Goal: Information Seeking & Learning: Get advice/opinions

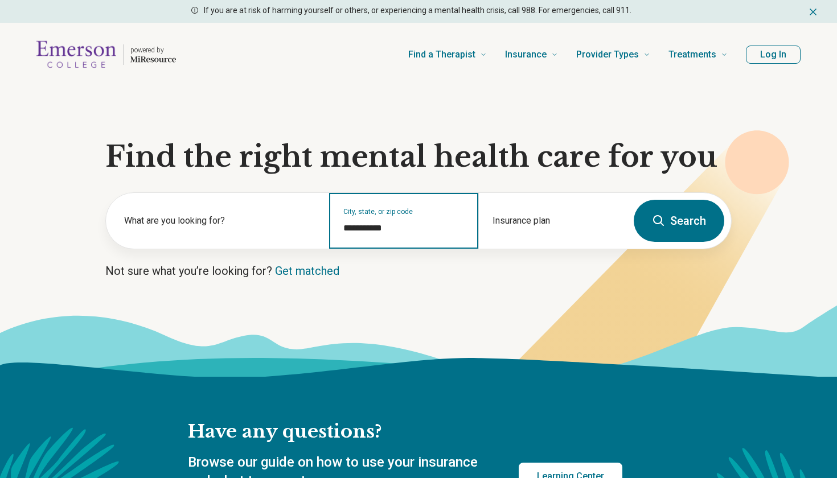
click at [370, 229] on input "**********" at bounding box center [403, 228] width 121 height 14
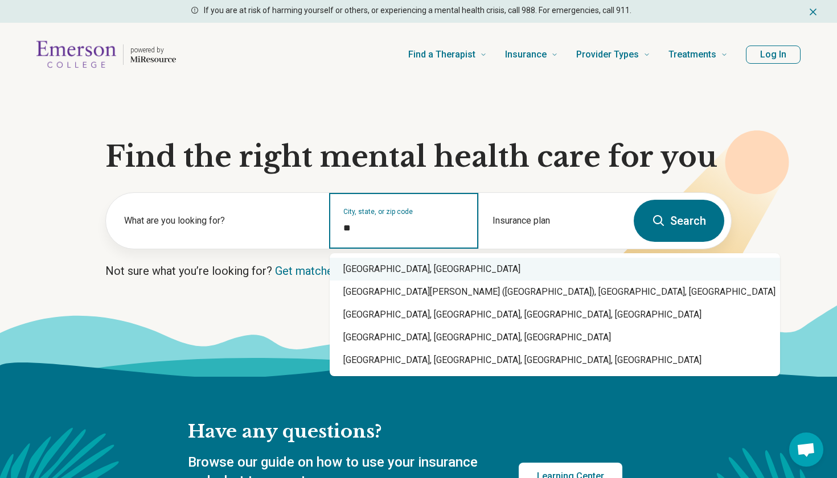
click at [376, 260] on div "Boston, MA" at bounding box center [555, 269] width 450 height 23
type input "**********"
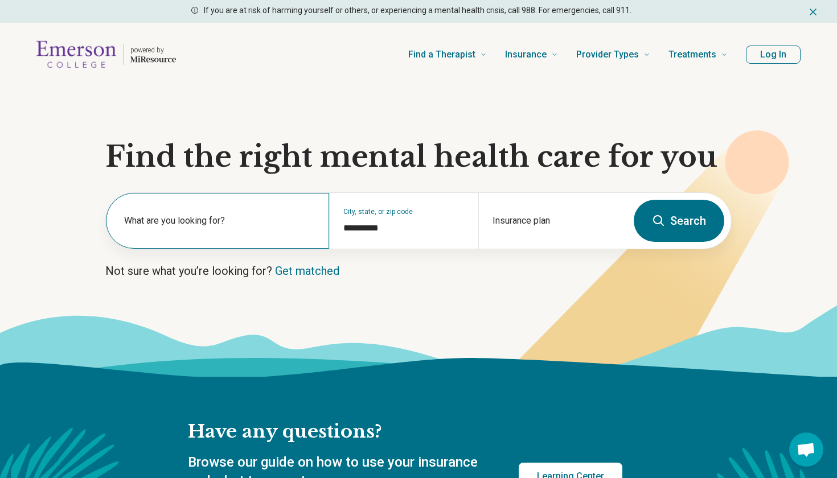
click at [282, 219] on label "What are you looking for?" at bounding box center [219, 221] width 191 height 14
click at [326, 270] on link "Get matched" at bounding box center [307, 271] width 64 height 14
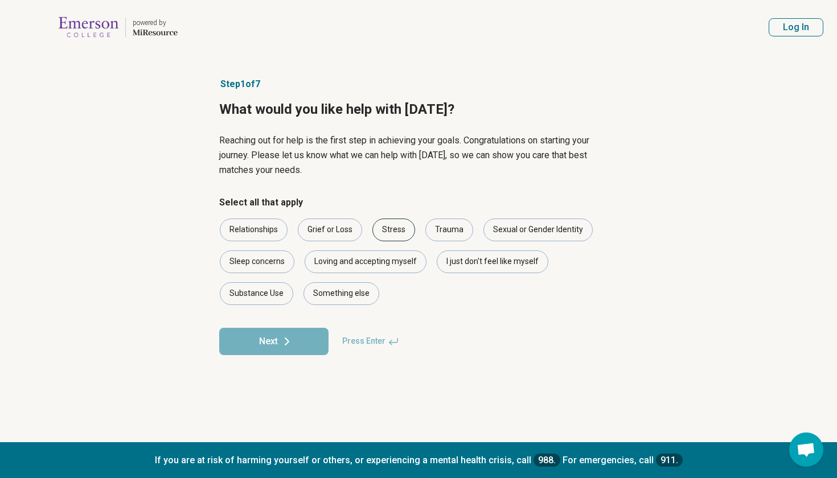
click at [393, 225] on div "Stress" at bounding box center [393, 230] width 43 height 23
click at [478, 263] on div "I just don't feel like myself" at bounding box center [493, 262] width 112 height 23
click at [298, 346] on button "Next" at bounding box center [273, 341] width 109 height 27
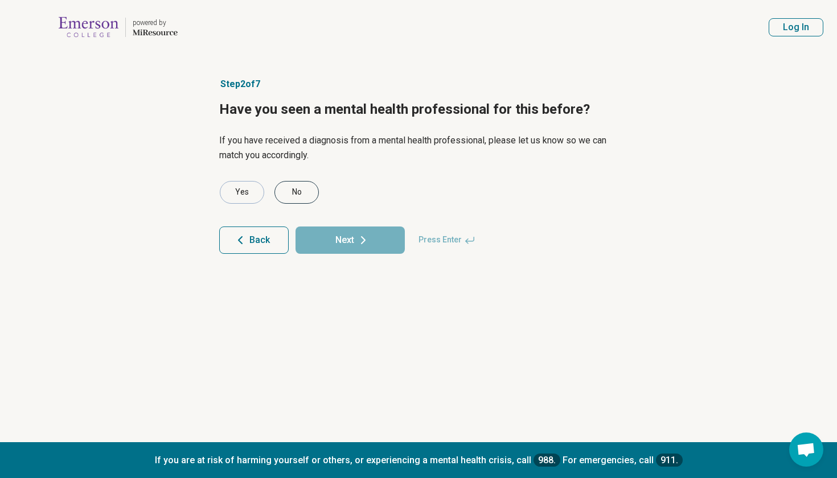
click at [294, 188] on div "No" at bounding box center [296, 192] width 44 height 23
click at [346, 243] on button "Next" at bounding box center [349, 240] width 109 height 27
click at [307, 190] on div "No" at bounding box center [296, 192] width 44 height 23
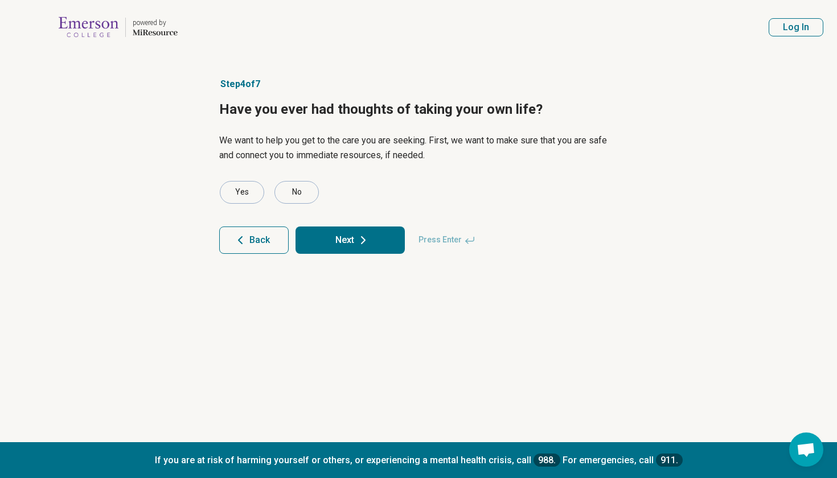
click at [334, 240] on button "Next" at bounding box center [349, 240] width 109 height 27
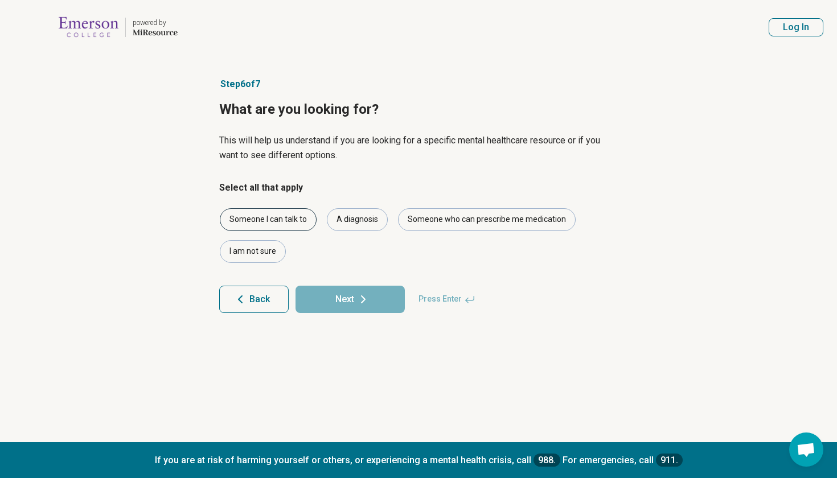
click at [307, 217] on div "Someone I can talk to" at bounding box center [268, 219] width 97 height 23
click at [354, 217] on div "A diagnosis" at bounding box center [357, 219] width 61 height 23
click at [262, 253] on div "I am not sure" at bounding box center [253, 251] width 66 height 23
click at [335, 301] on button "Next" at bounding box center [349, 299] width 109 height 27
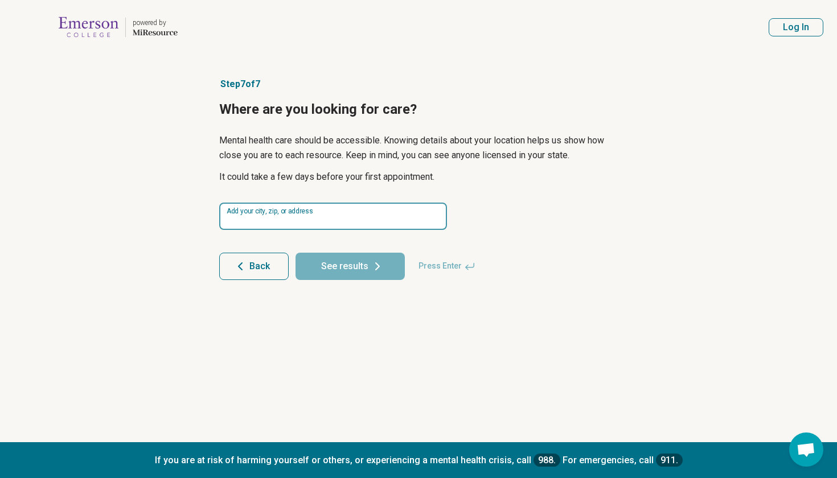
click at [326, 212] on input at bounding box center [333, 216] width 228 height 27
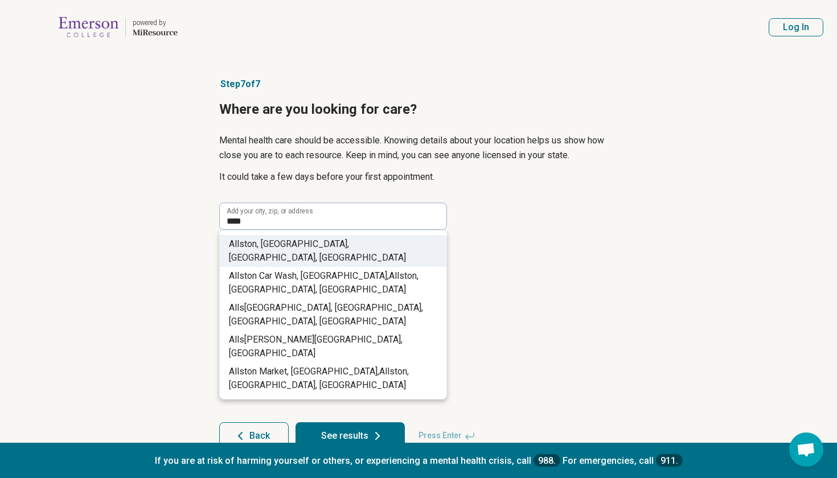
click at [327, 244] on span "ton, Boston, MA, USA" at bounding box center [317, 251] width 177 height 24
type input "**********"
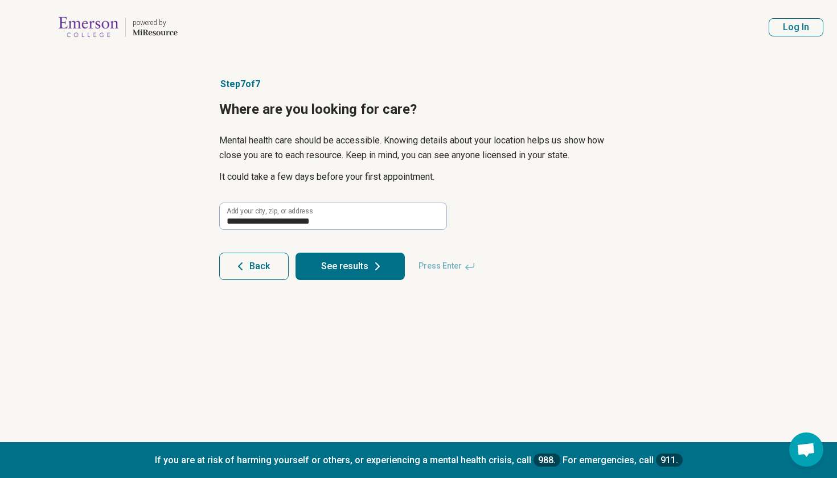
click at [375, 266] on icon at bounding box center [378, 267] width 14 height 14
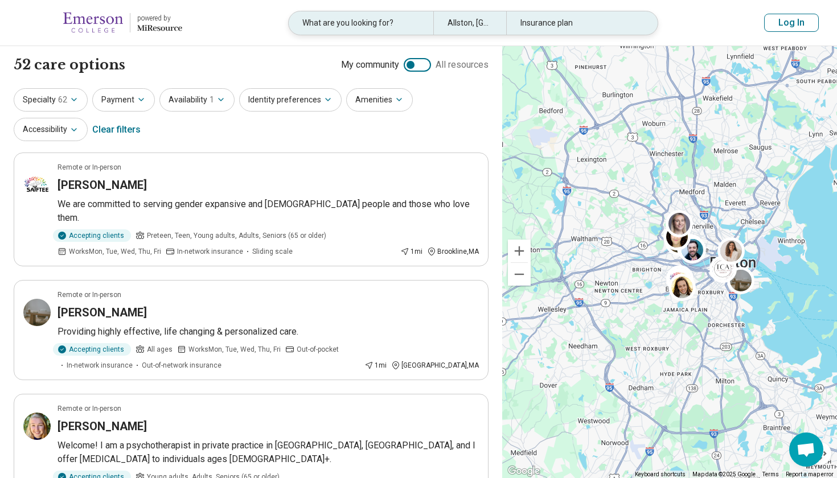
click at [521, 24] on div "Insurance plan" at bounding box center [578, 22] width 145 height 23
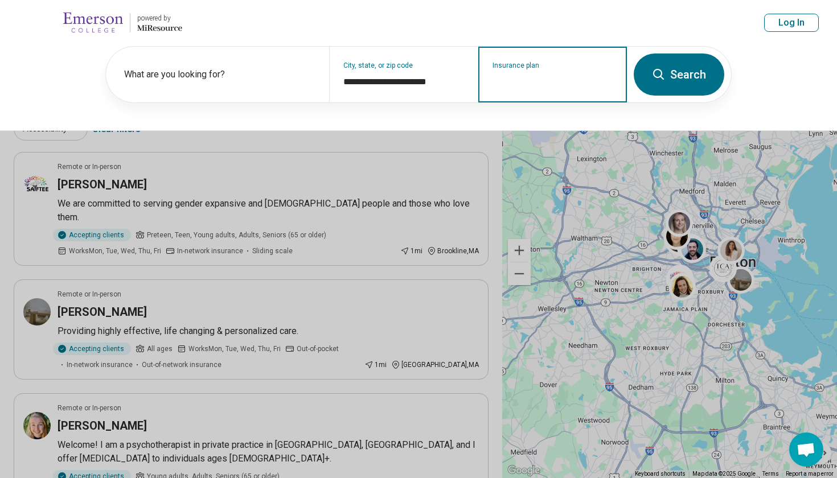
click at [516, 80] on input "Insurance plan" at bounding box center [552, 82] width 121 height 14
type input "*******"
click at [547, 91] on div "Insurance plan" at bounding box center [552, 75] width 149 height 56
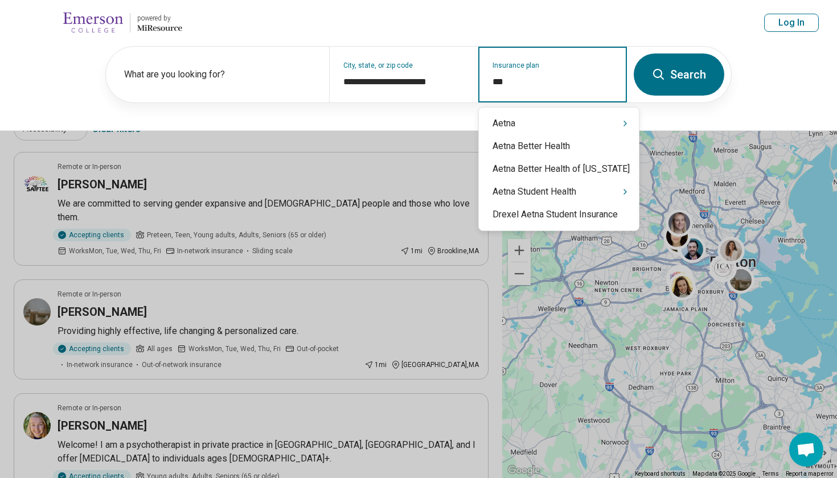
type input "****"
click at [549, 119] on div "Aetna" at bounding box center [559, 123] width 160 height 23
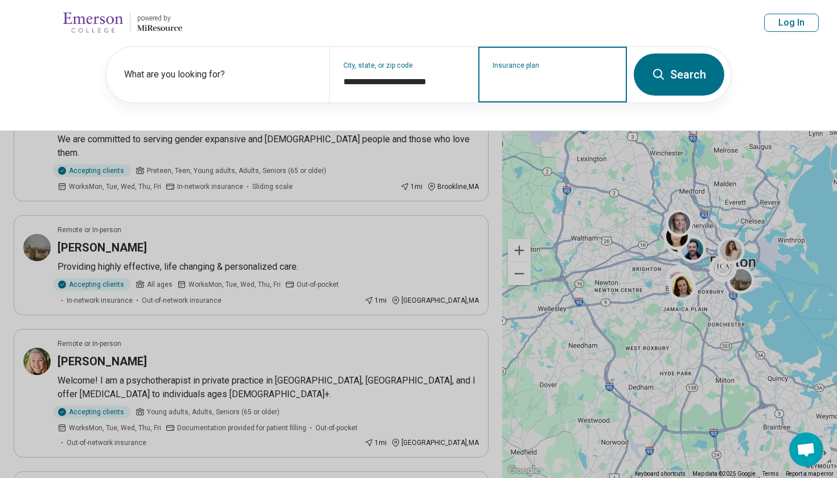
scroll to position [77, 0]
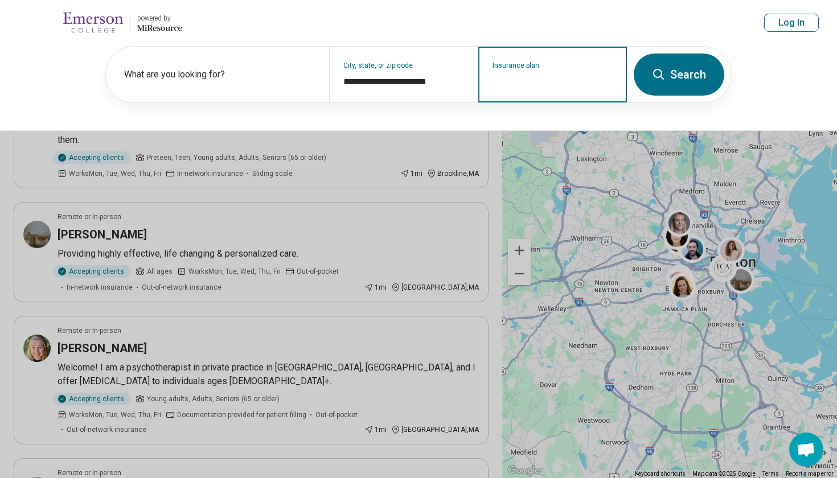
click at [538, 79] on input "Insurance plan" at bounding box center [552, 82] width 121 height 14
click at [497, 81] on input "Insurance plan" at bounding box center [552, 82] width 121 height 14
click at [511, 75] on input "Insurance plan" at bounding box center [552, 82] width 121 height 14
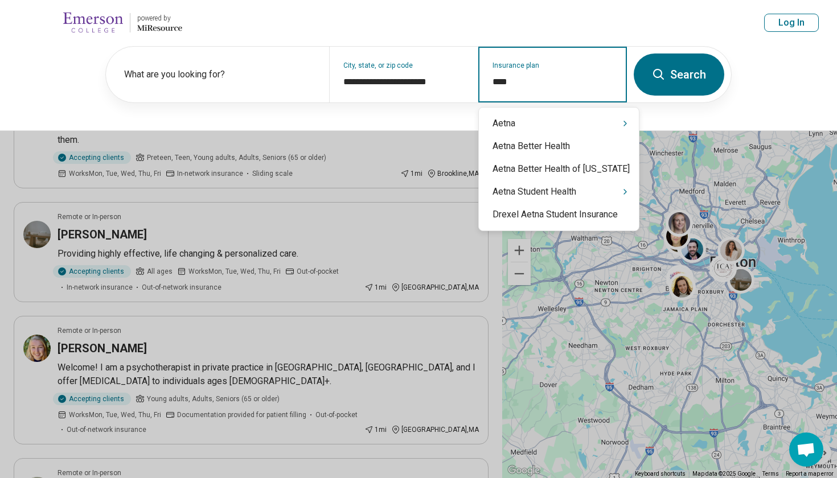
type input "*****"
click at [524, 126] on div "Aetna" at bounding box center [559, 123] width 160 height 23
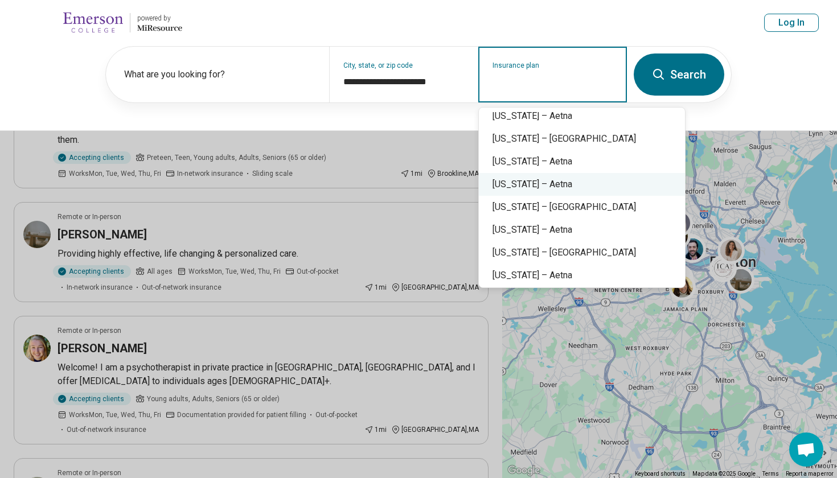
scroll to position [510, 0]
click at [537, 228] on div "New Jersey – Aetna" at bounding box center [582, 228] width 206 height 23
type input "**********"
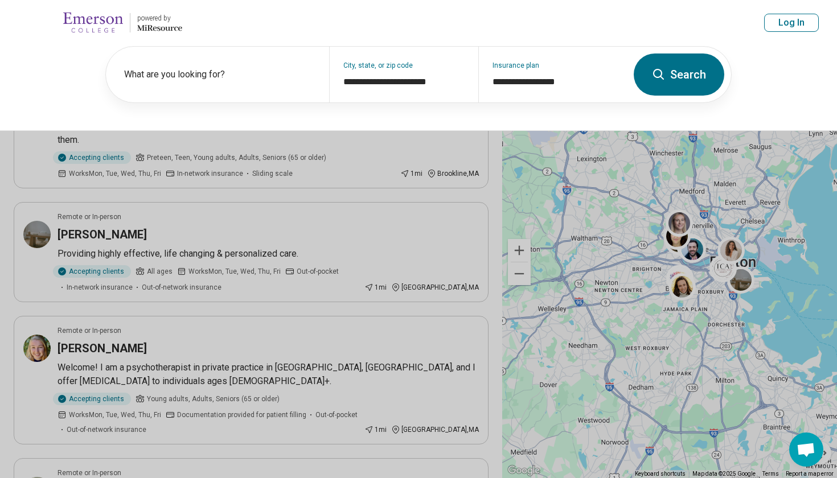
click at [678, 86] on button "Search" at bounding box center [679, 75] width 91 height 42
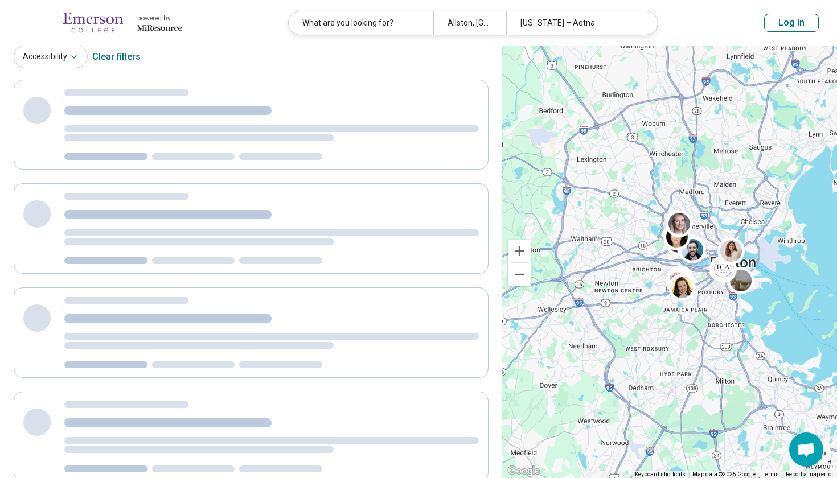
scroll to position [0, 0]
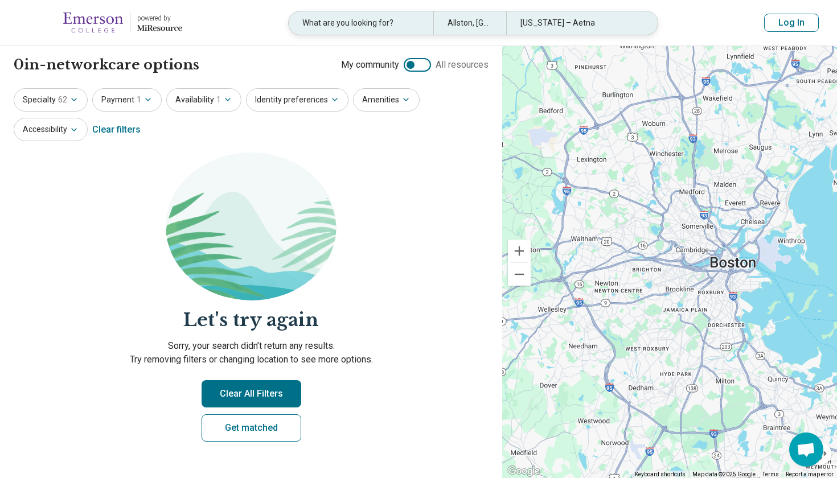
click at [550, 19] on div "New Jersey – Aetna" at bounding box center [578, 22] width 145 height 23
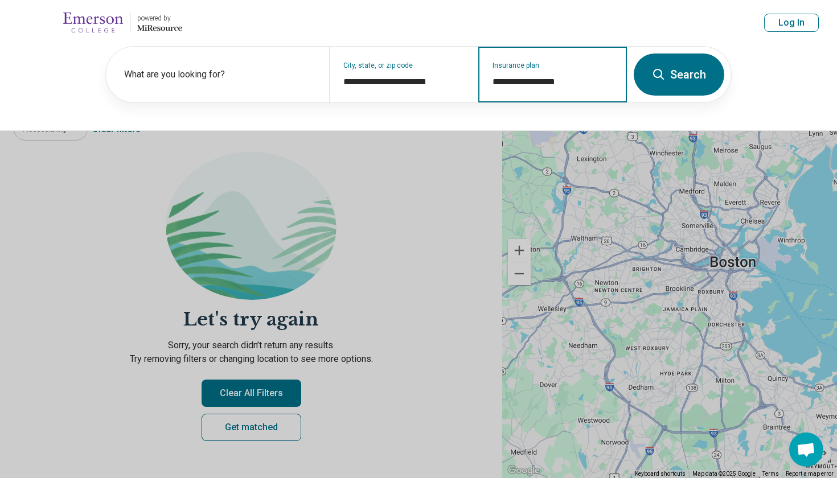
click at [529, 80] on input "**********" at bounding box center [552, 82] width 121 height 14
click at [544, 84] on input "Insurance plan" at bounding box center [552, 82] width 121 height 14
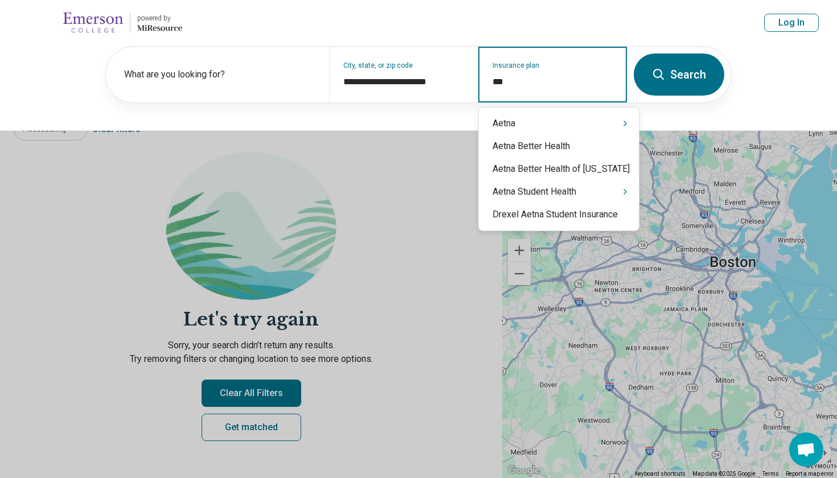
type input "****"
click at [537, 127] on div "Aetna" at bounding box center [559, 123] width 160 height 23
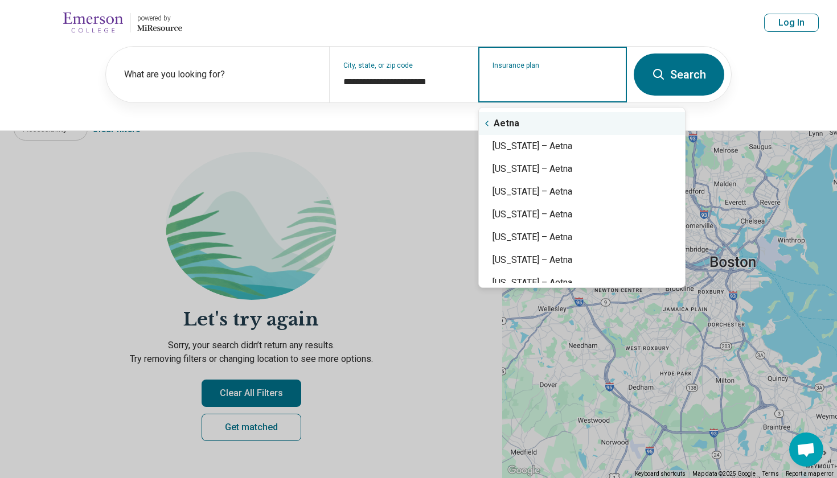
click at [605, 115] on div "Aetna" at bounding box center [582, 123] width 206 height 23
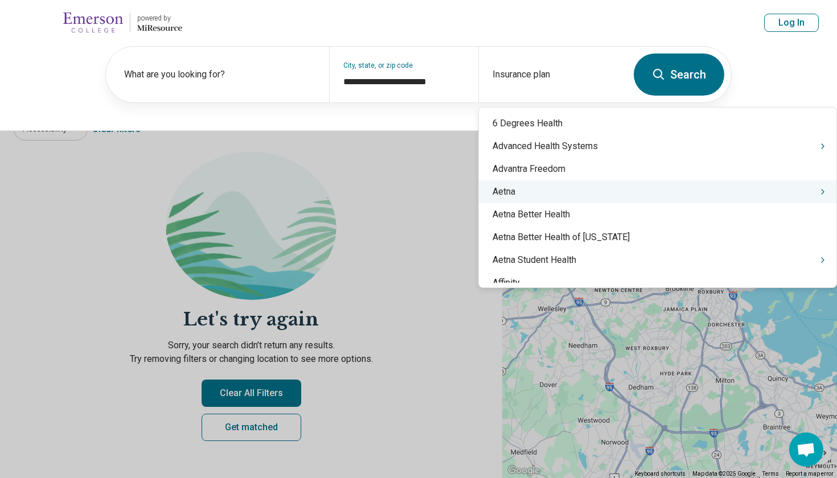
click at [604, 191] on div "Aetna" at bounding box center [658, 191] width 358 height 23
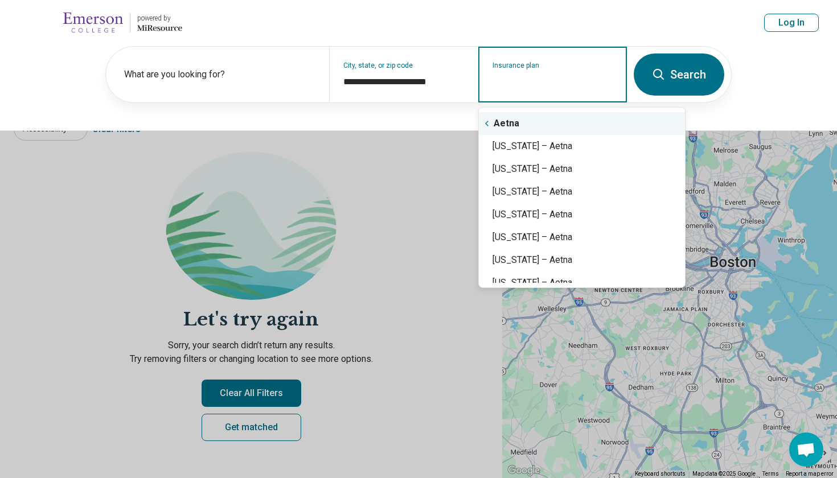
click at [506, 128] on div "Aetna" at bounding box center [582, 123] width 206 height 23
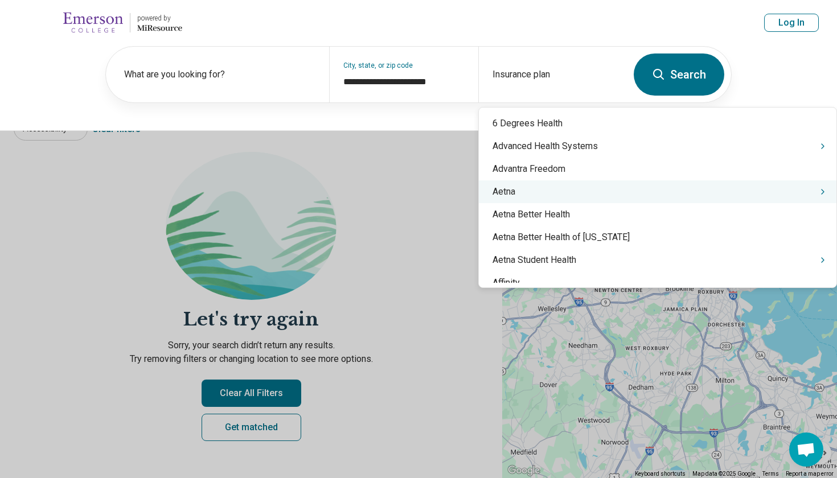
click at [526, 201] on div "Aetna" at bounding box center [658, 191] width 358 height 23
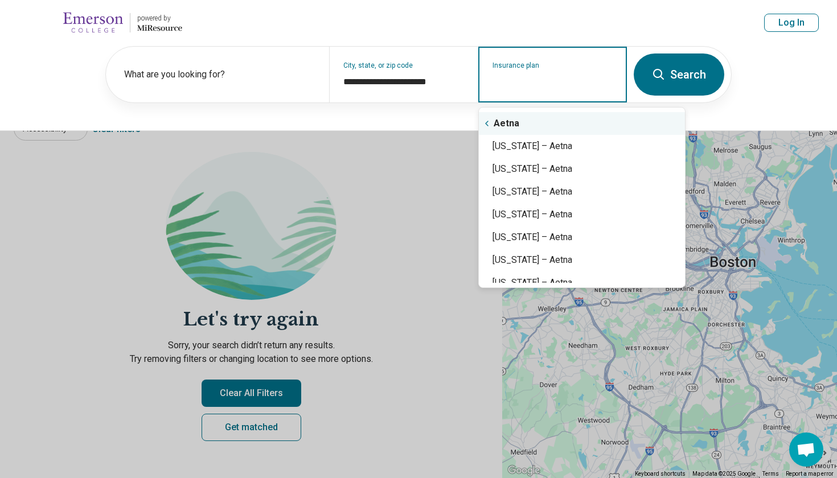
click at [499, 124] on div "Aetna" at bounding box center [582, 123] width 206 height 23
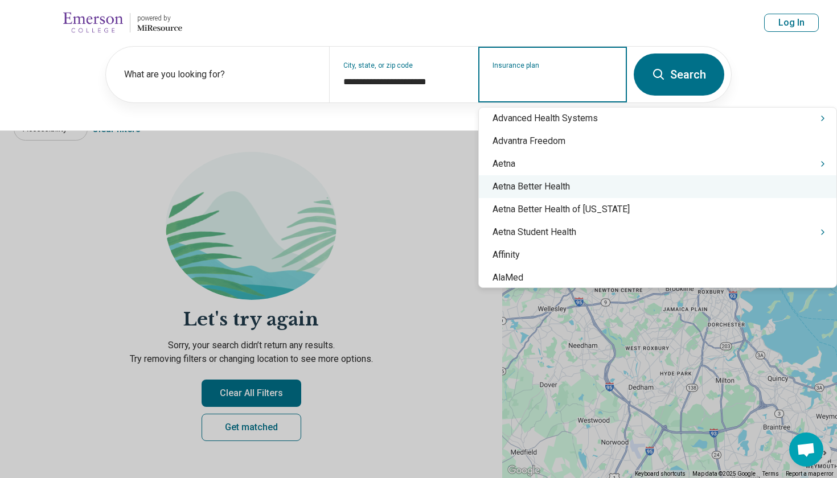
scroll to position [27, 0]
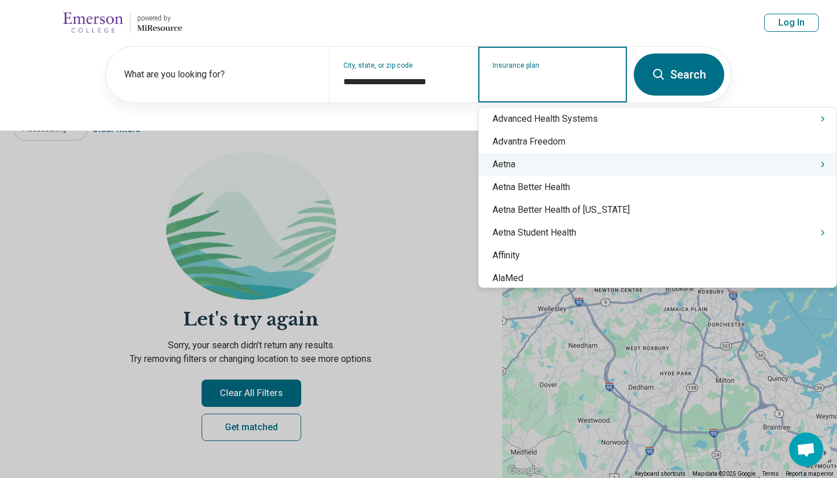
click at [593, 167] on div "Aetna" at bounding box center [658, 164] width 358 height 23
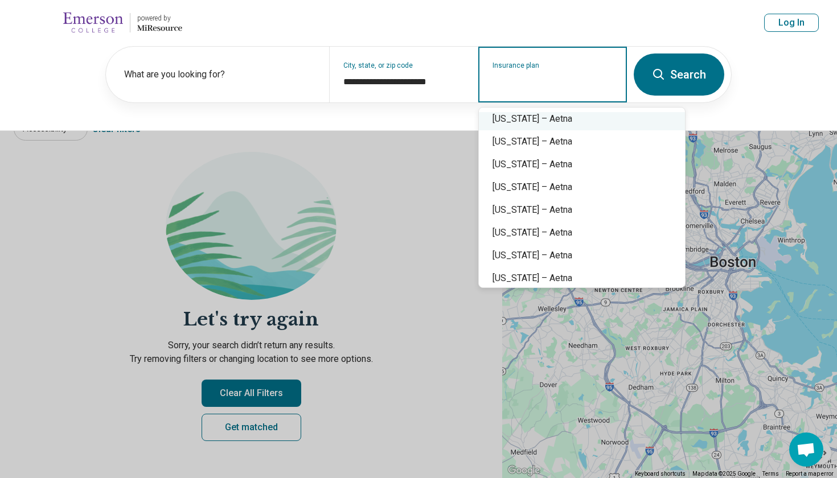
click at [586, 121] on div "Massachusetts – Aetna" at bounding box center [582, 119] width 206 height 23
type input "**********"
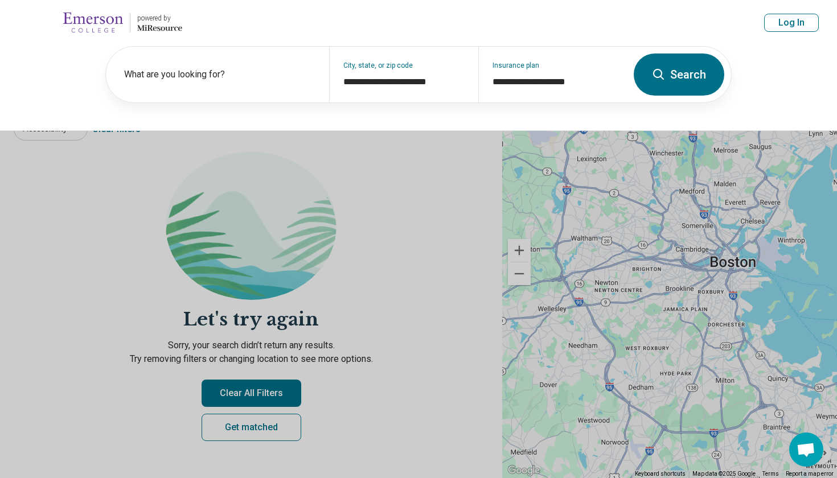
click at [662, 81] on button "Search" at bounding box center [679, 75] width 91 height 42
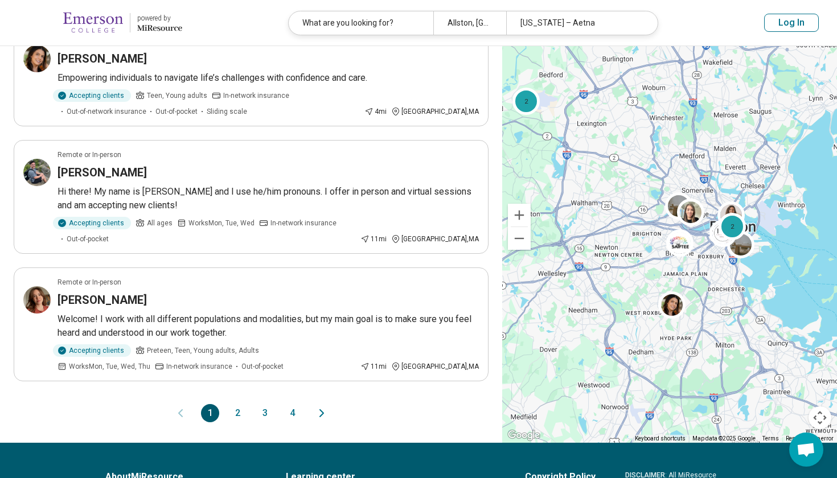
scroll to position [1031, 0]
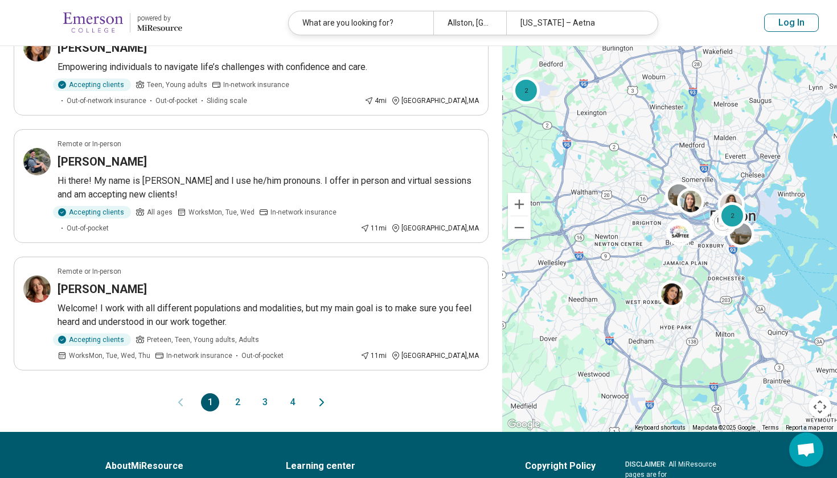
click at [240, 393] on button "2" at bounding box center [237, 402] width 18 height 18
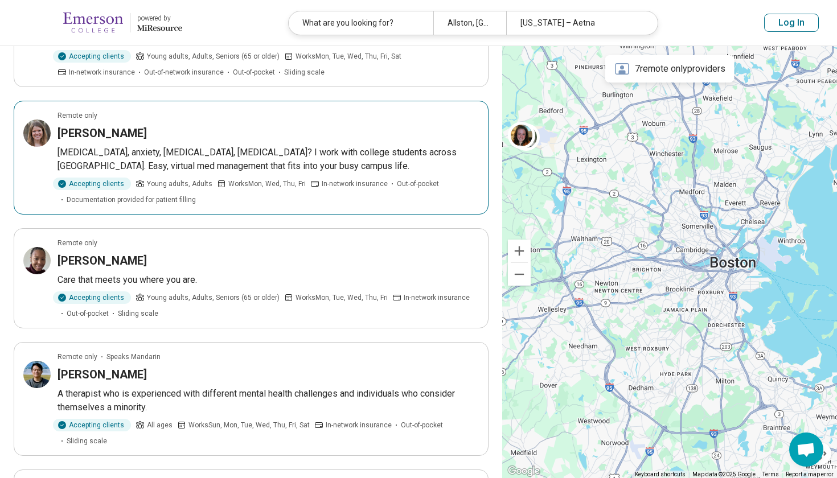
scroll to position [790, 0]
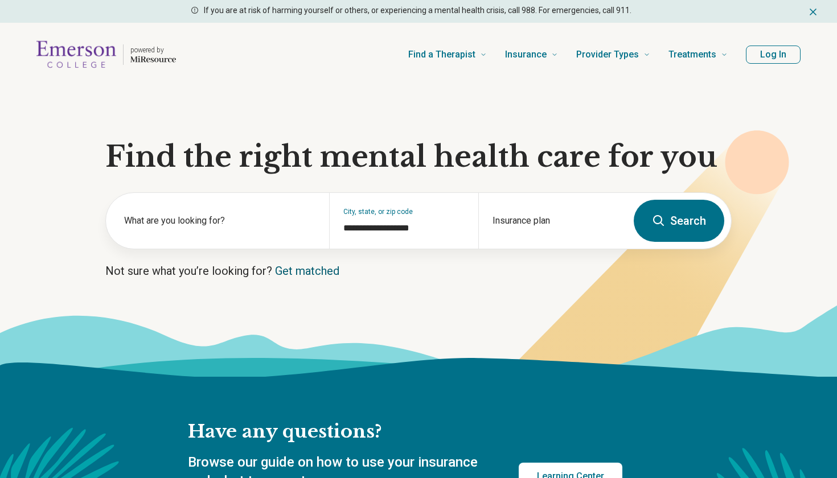
click at [307, 268] on link "Get matched" at bounding box center [307, 271] width 64 height 14
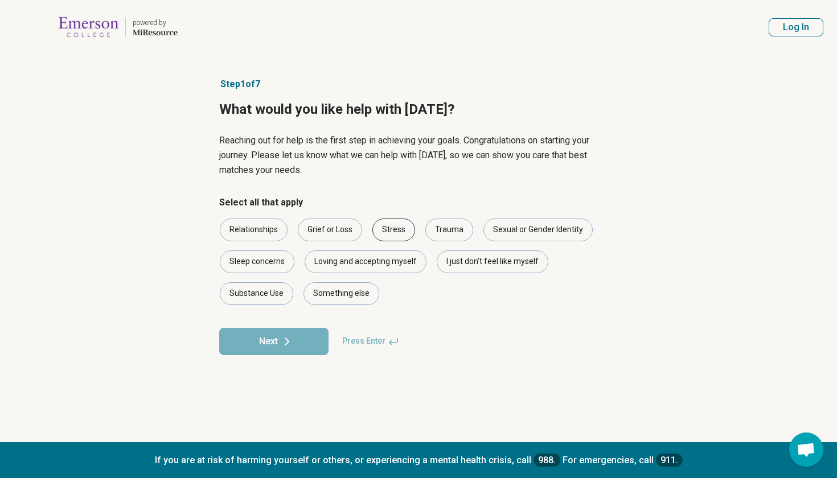
click at [403, 228] on div "Stress" at bounding box center [393, 230] width 43 height 23
click at [458, 264] on div "I just don't feel like myself" at bounding box center [493, 262] width 112 height 23
click at [309, 341] on button "Next" at bounding box center [273, 341] width 109 height 27
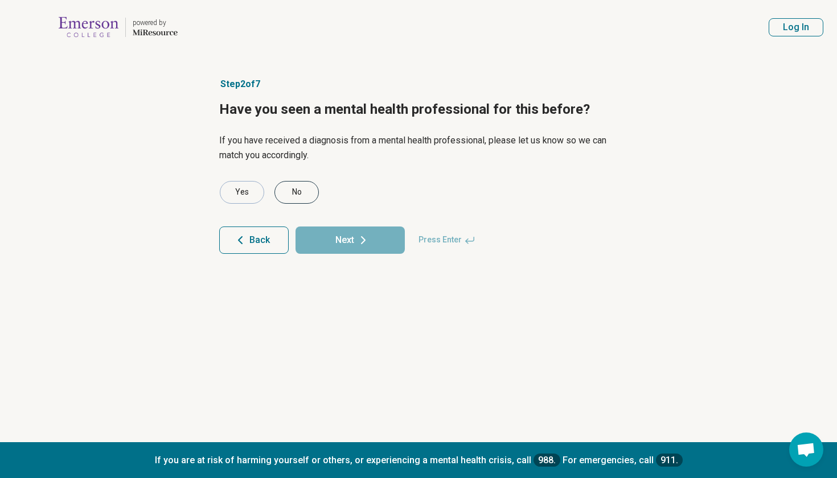
click at [298, 199] on div "No" at bounding box center [296, 192] width 44 height 23
click at [312, 247] on button "Next" at bounding box center [349, 240] width 109 height 27
click at [286, 194] on div "No" at bounding box center [296, 192] width 44 height 23
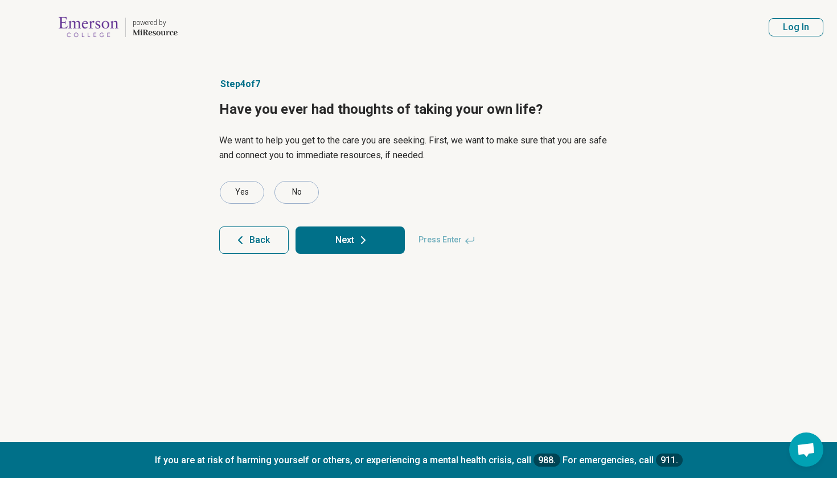
click at [329, 247] on button "Next" at bounding box center [349, 240] width 109 height 27
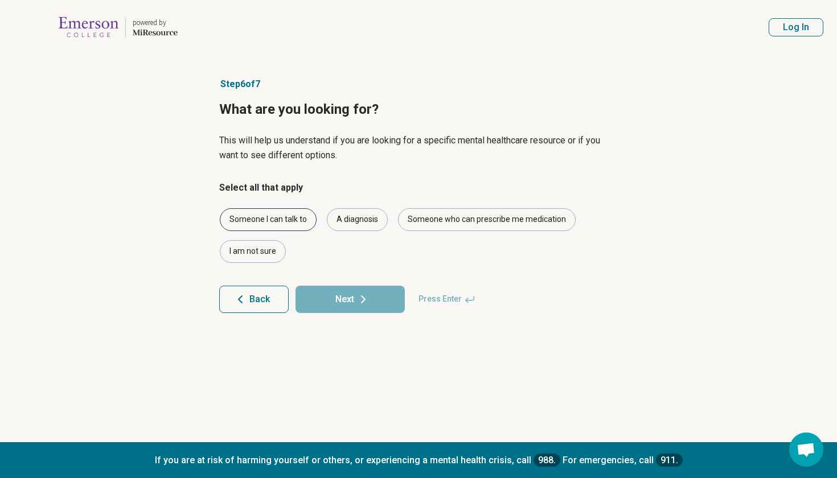
click at [282, 224] on div "Someone I can talk to" at bounding box center [268, 219] width 97 height 23
click at [333, 225] on div "A diagnosis" at bounding box center [357, 219] width 61 height 23
click at [332, 298] on button "Next" at bounding box center [349, 299] width 109 height 27
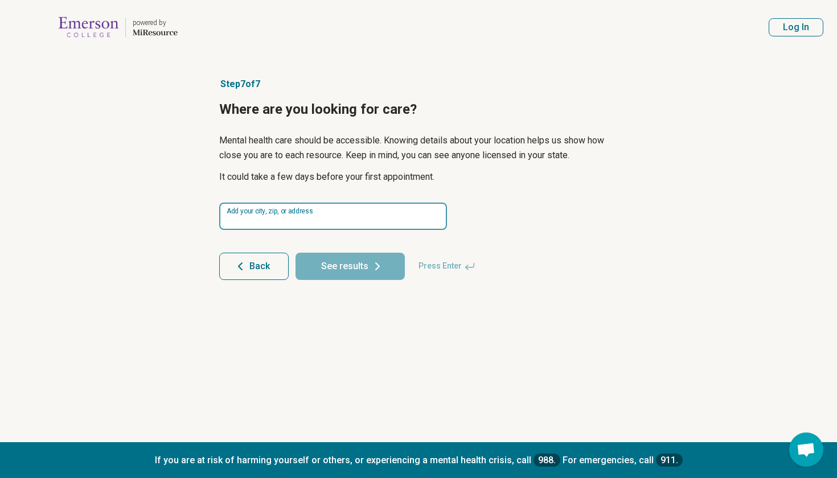
click at [295, 219] on input at bounding box center [333, 216] width 228 height 27
type input "*****"
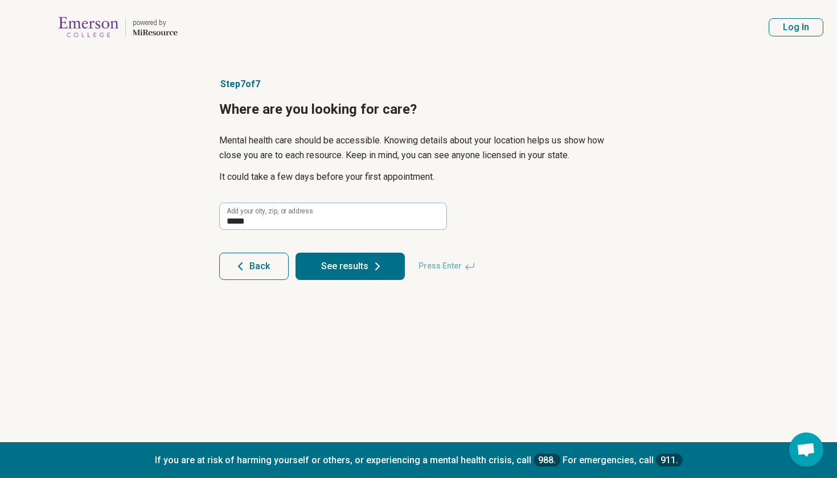
click at [348, 260] on button "See results" at bounding box center [349, 266] width 109 height 27
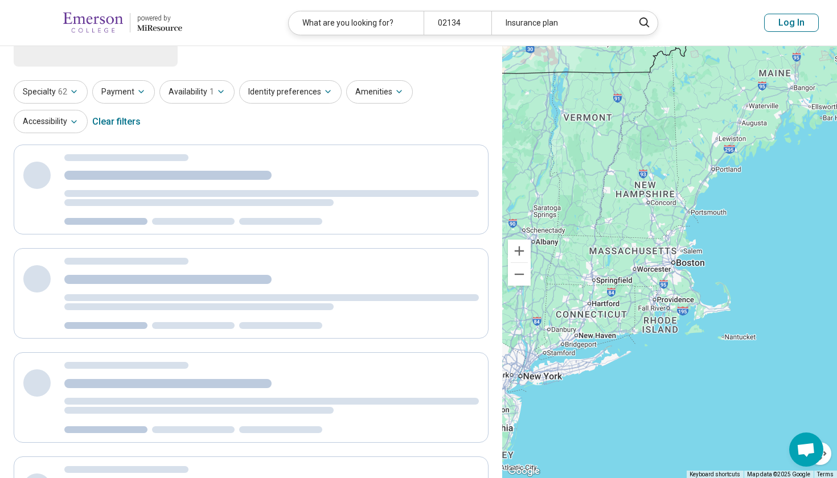
scroll to position [17, 0]
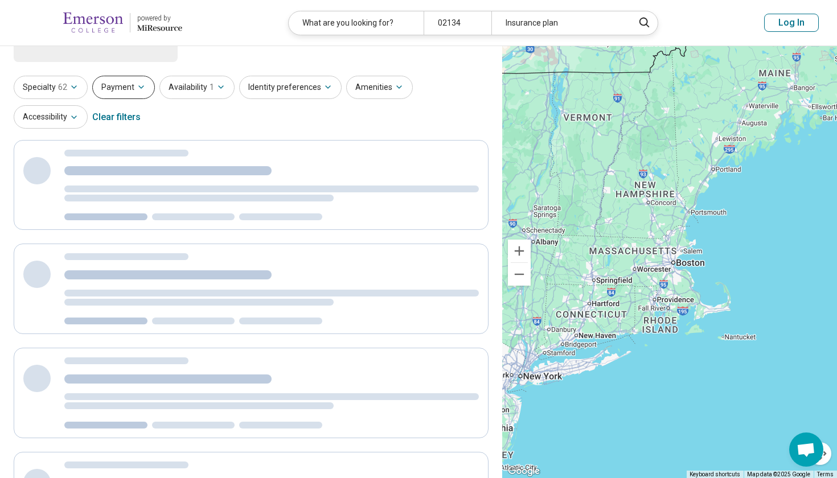
click at [142, 79] on button "Payment" at bounding box center [123, 87] width 63 height 23
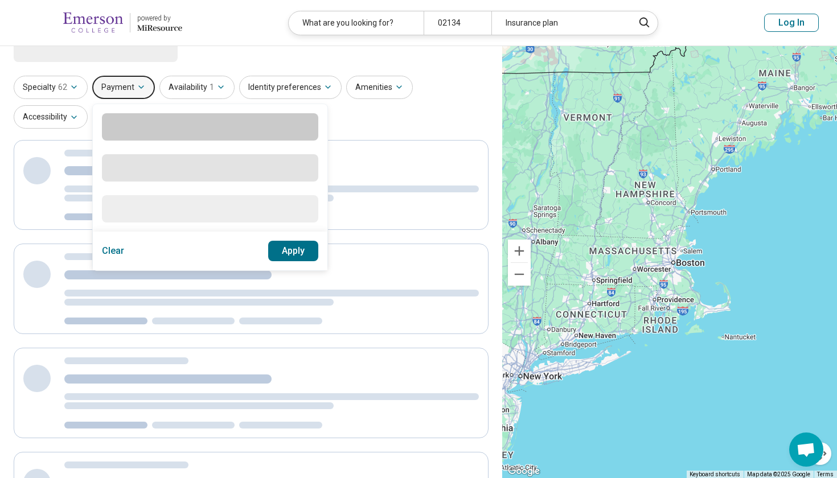
click at [78, 119] on div "Specialty 62 Payment Clear Apply Availability 1 Identity preferences Amenities …" at bounding box center [251, 103] width 475 height 55
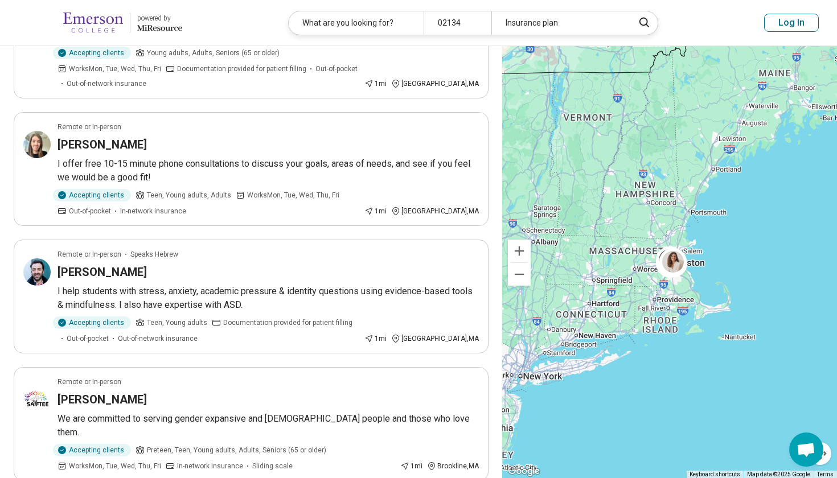
scroll to position [298, 0]
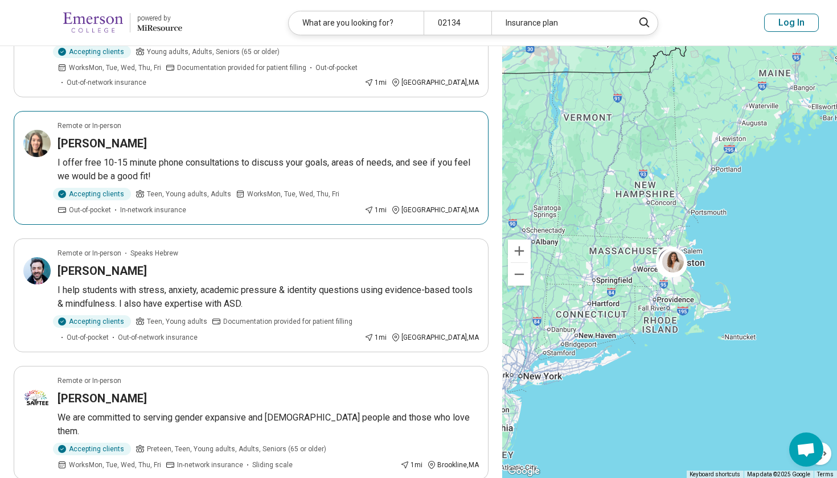
click at [100, 139] on article "Remote or In-person Kaileigh Hogan I offer free 10-15 minute phone consultation…" at bounding box center [251, 168] width 475 height 114
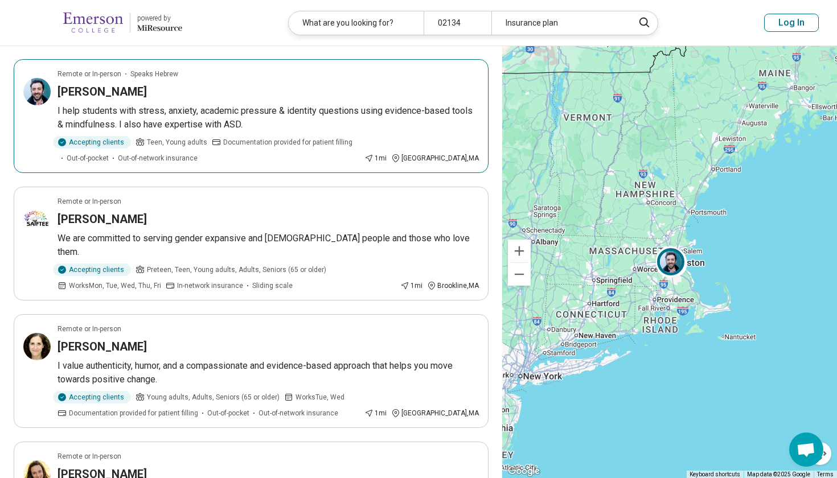
scroll to position [478, 0]
click at [362, 104] on p "I help students with stress, anxiety, academic pressure & identity questions us…" at bounding box center [268, 116] width 421 height 27
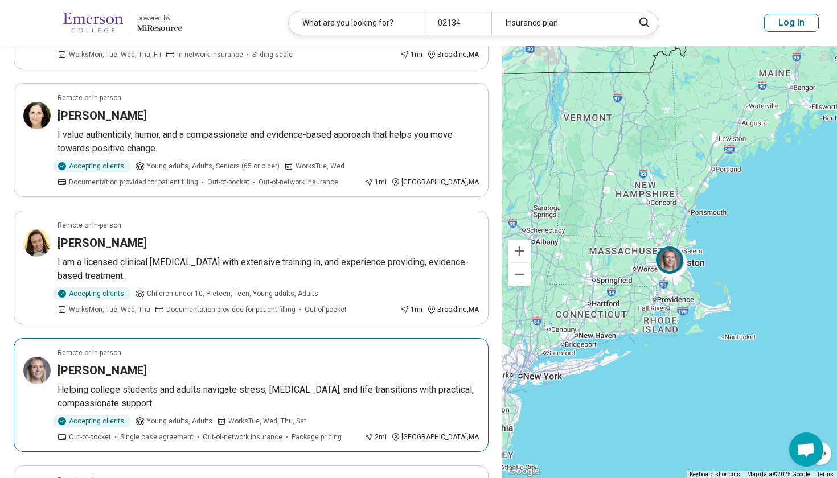
scroll to position [712, 0]
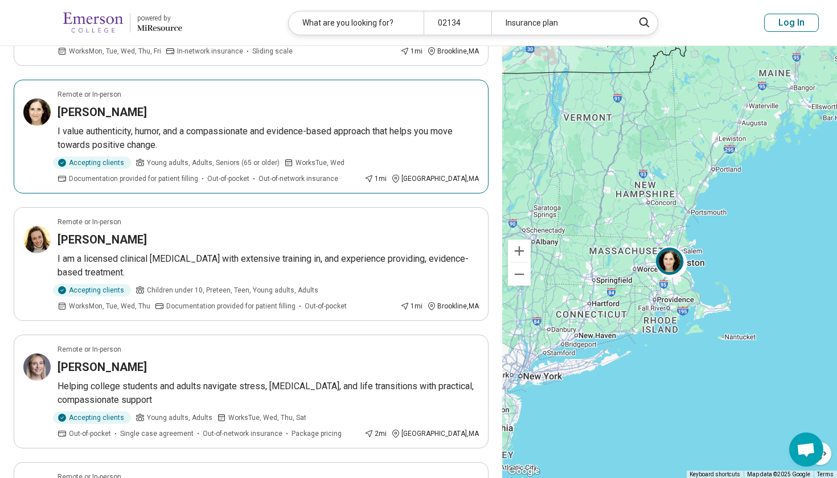
click at [333, 104] on div "Sarah Weintraub" at bounding box center [268, 112] width 421 height 16
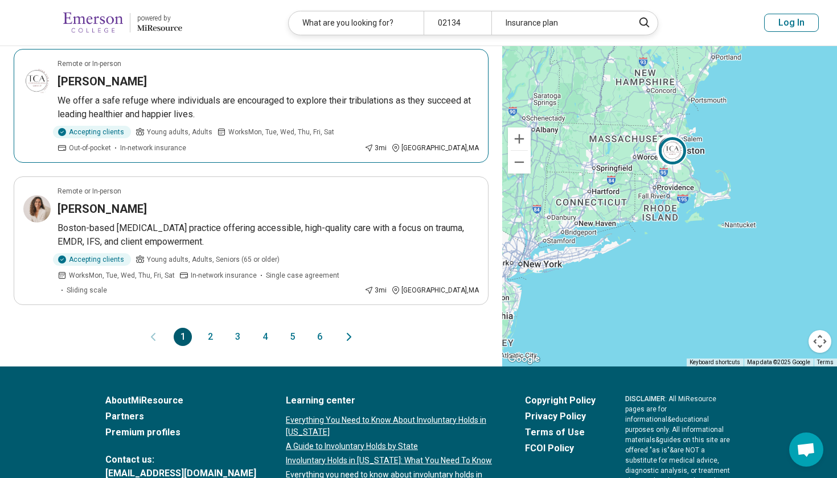
scroll to position [1126, 0]
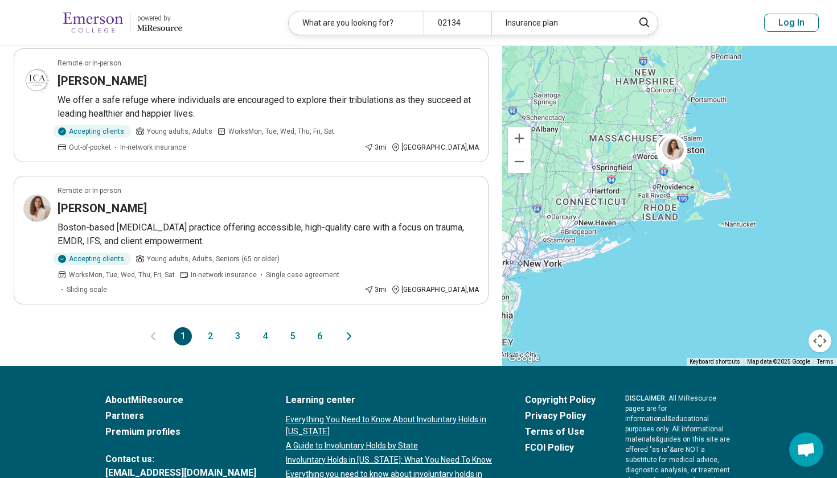
click at [212, 327] on button "2" at bounding box center [210, 336] width 18 height 18
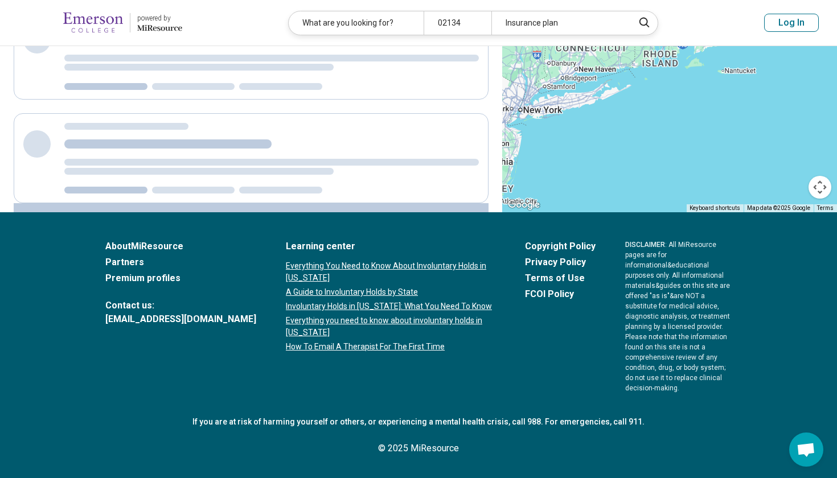
scroll to position [227, 0]
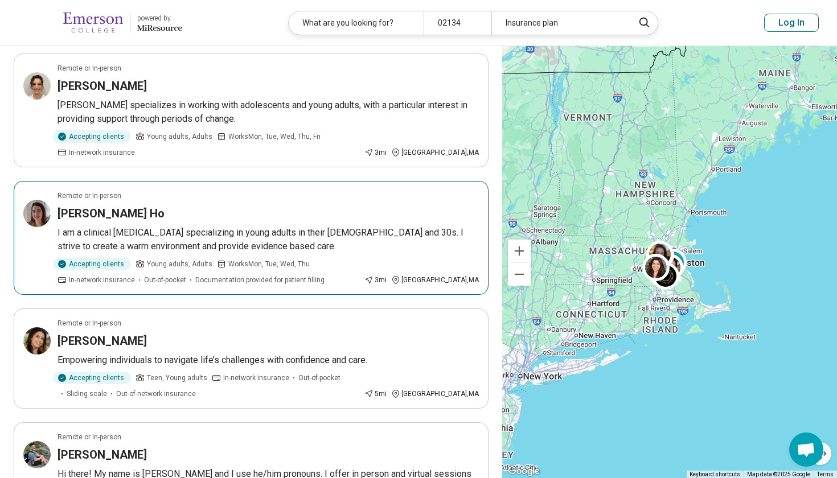
click at [241, 226] on p "I am a clinical psychologist specializing in young adults in their 20s and 30s.…" at bounding box center [268, 239] width 421 height 27
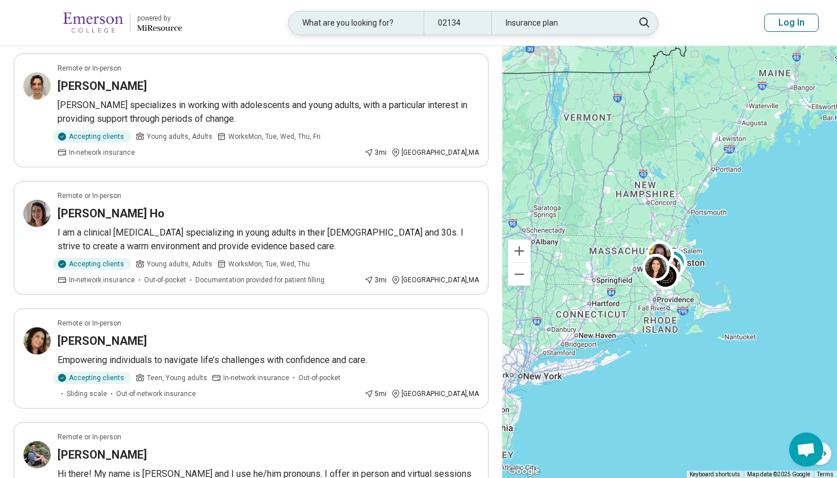
click at [586, 23] on div "Insurance plan" at bounding box center [558, 22] width 135 height 23
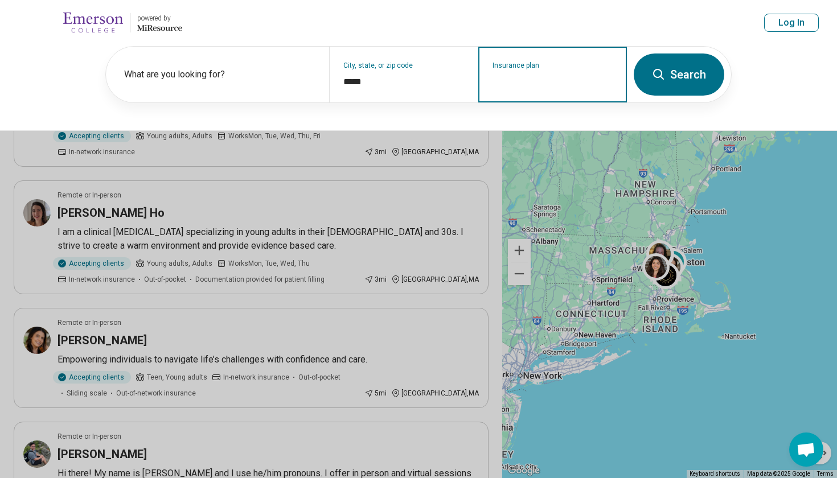
click at [520, 87] on input "Insurance plan" at bounding box center [552, 82] width 121 height 14
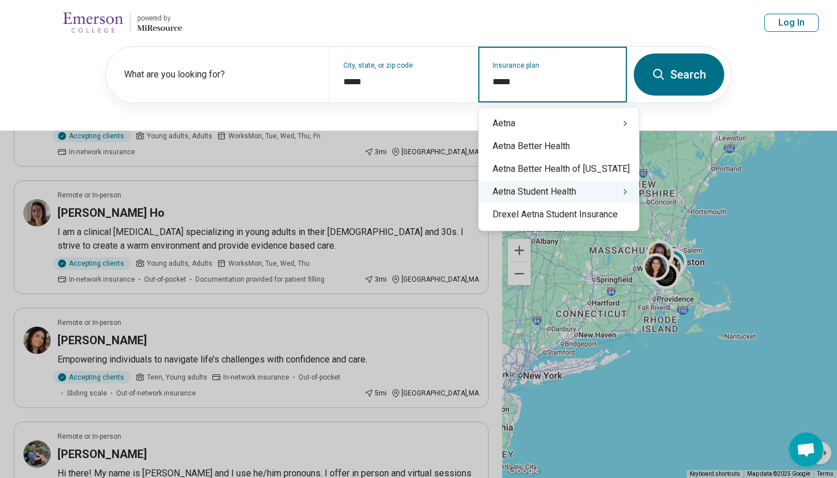
type input "*****"
click at [553, 344] on button at bounding box center [418, 239] width 837 height 478
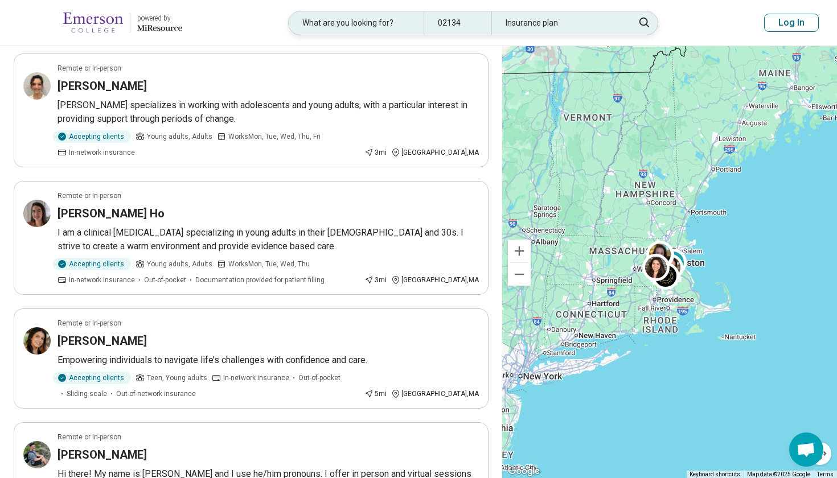
click at [601, 34] on div "Insurance plan" at bounding box center [558, 22] width 135 height 23
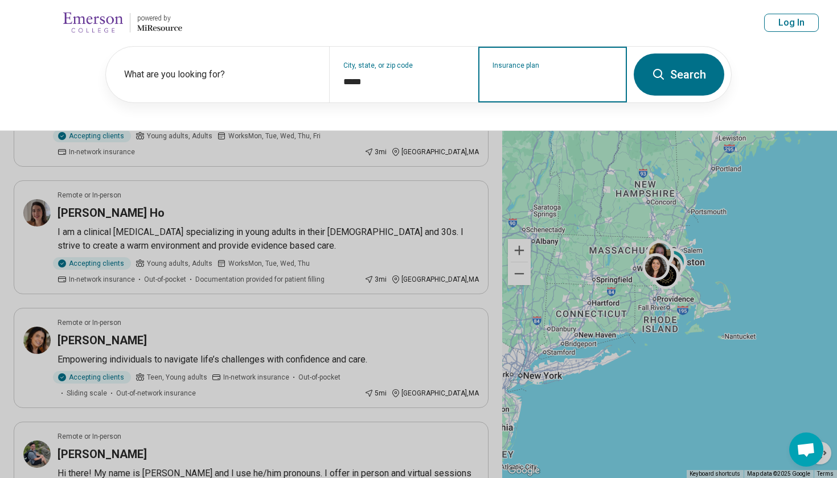
click at [573, 77] on input "Insurance plan" at bounding box center [552, 82] width 121 height 14
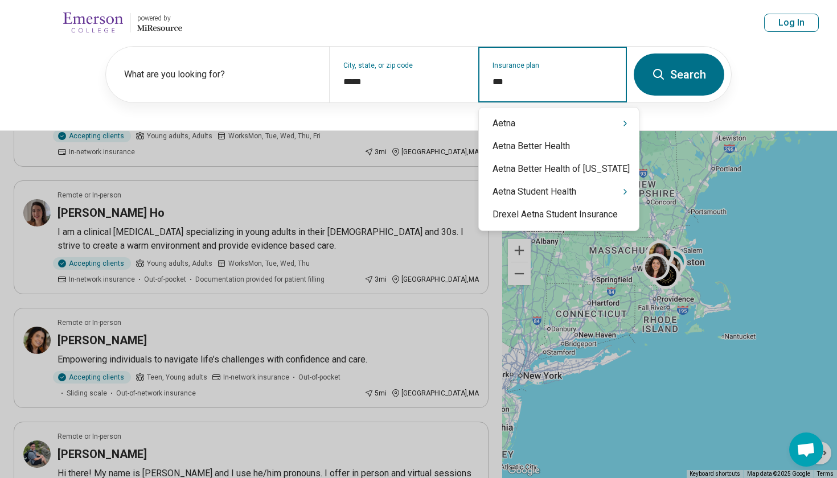
type input "****"
click at [581, 125] on div "Aetna" at bounding box center [559, 123] width 160 height 23
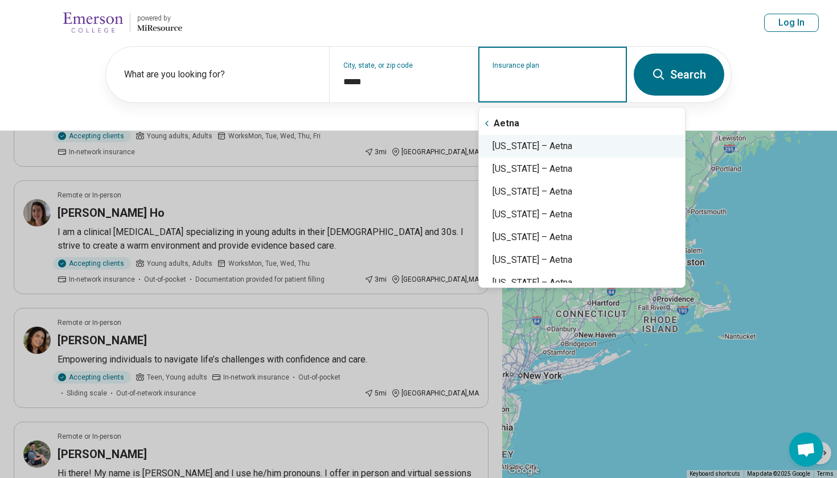
click at [587, 150] on div "Massachusetts – Aetna" at bounding box center [582, 146] width 206 height 23
type input "**********"
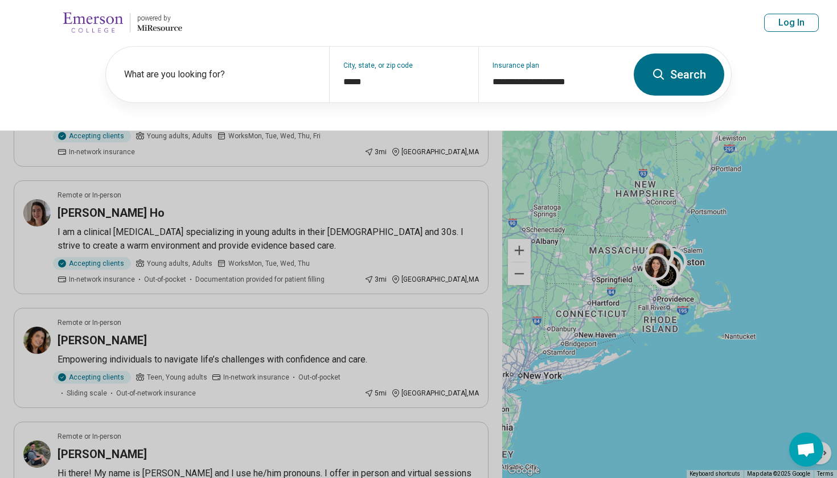
click at [662, 69] on icon at bounding box center [659, 75] width 14 height 14
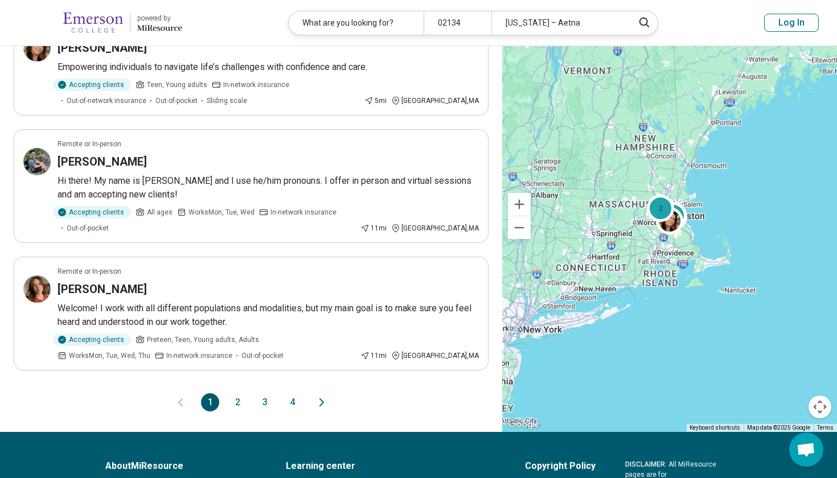
scroll to position [1030, 0]
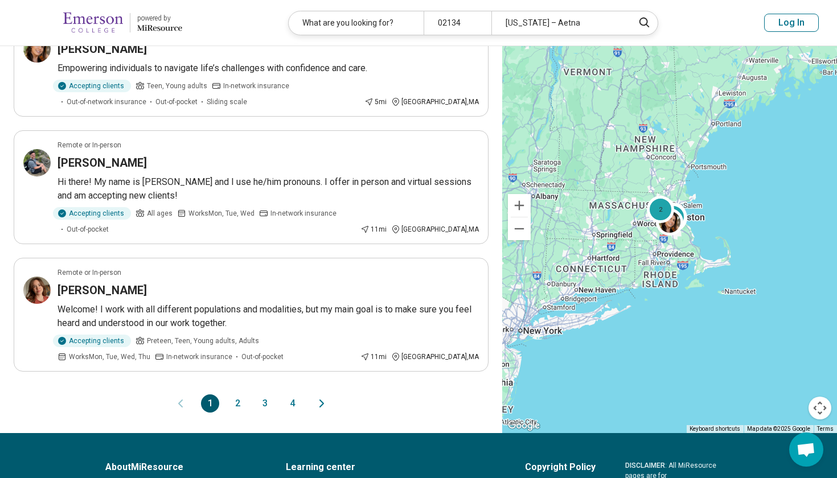
click at [235, 395] on button "2" at bounding box center [237, 404] width 18 height 18
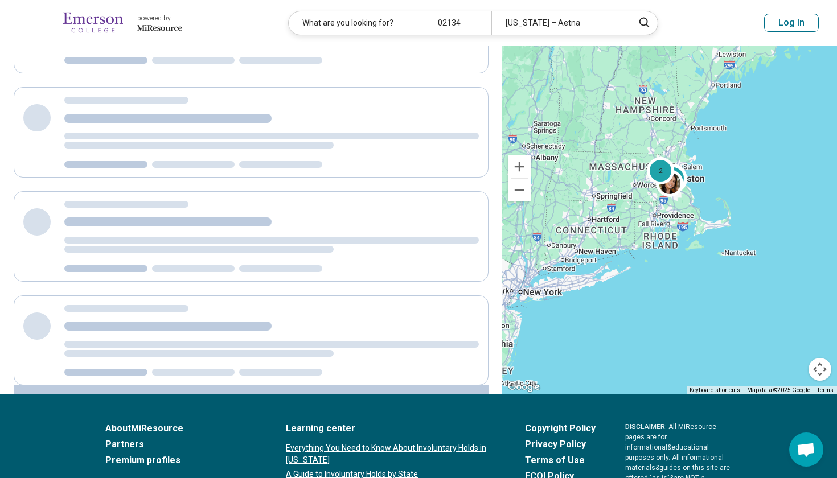
scroll to position [0, 0]
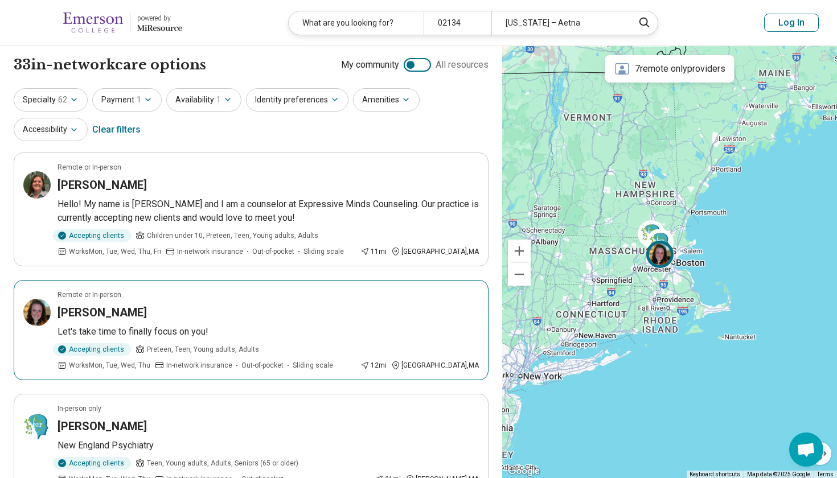
click at [213, 321] on article "Remote or In-person Emily Hayes Let's take time to finally focus on you! Accept…" at bounding box center [251, 330] width 475 height 100
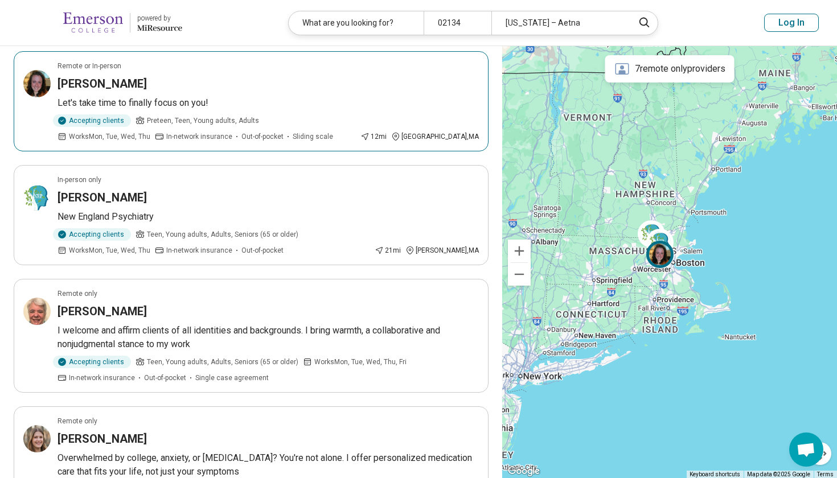
scroll to position [229, 0]
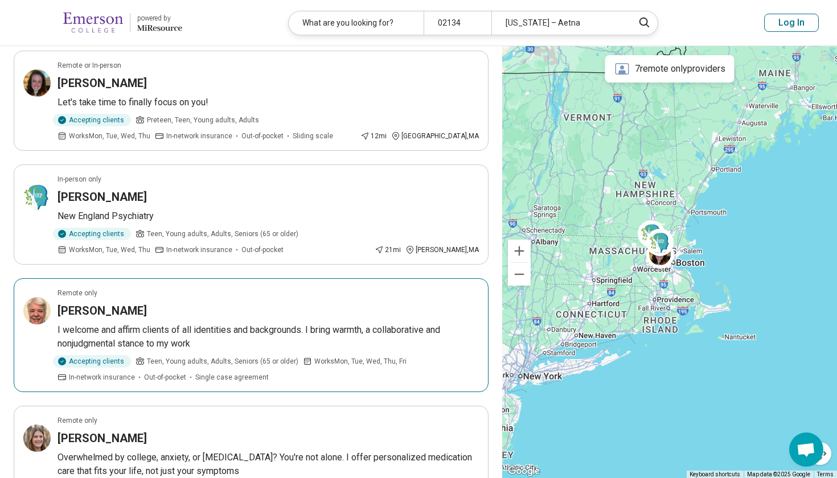
click at [229, 332] on p "I welcome and affirm clients of all identities and backgrounds. I bring warmth,…" at bounding box center [268, 336] width 421 height 27
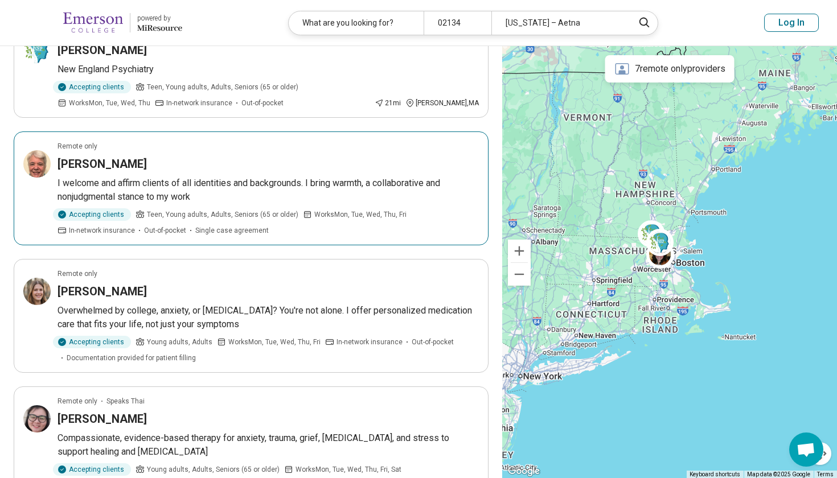
scroll to position [387, 0]
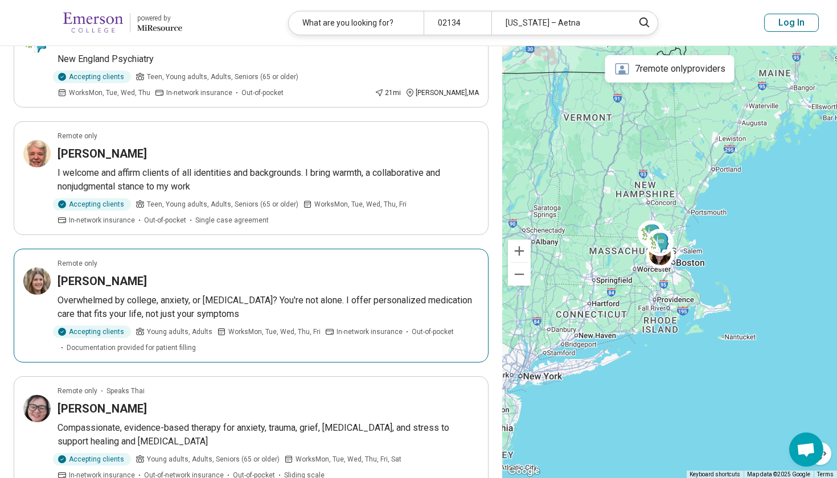
click at [373, 314] on p "Overwhelmed by college, anxiety, or [MEDICAL_DATA]? You're not alone. I offer p…" at bounding box center [268, 307] width 421 height 27
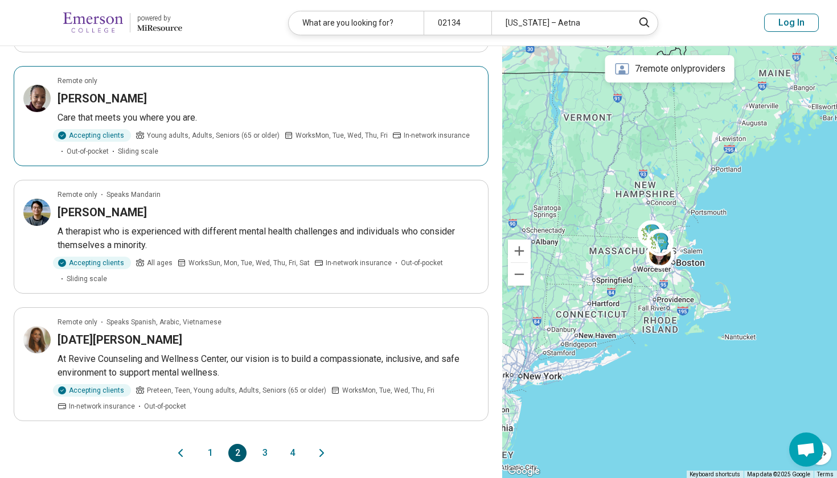
scroll to position [966, 0]
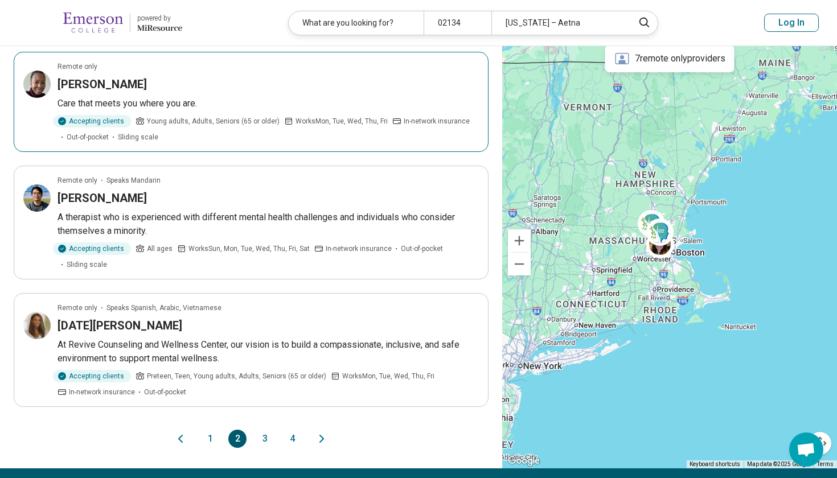
click at [187, 91] on div "Tamanique Byrd" at bounding box center [268, 84] width 421 height 16
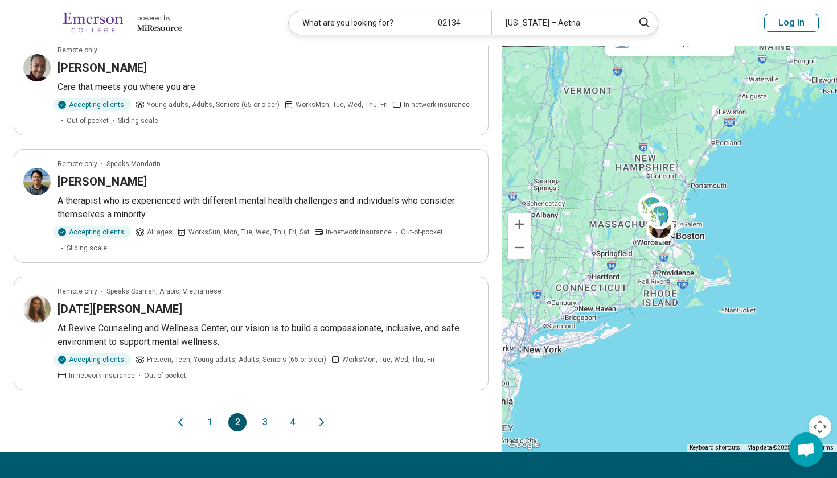
scroll to position [984, 0]
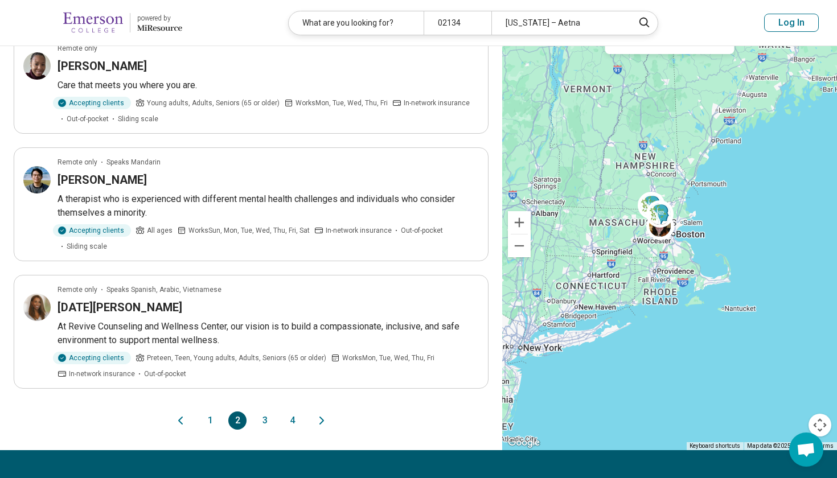
click at [269, 415] on button "3" at bounding box center [265, 421] width 18 height 18
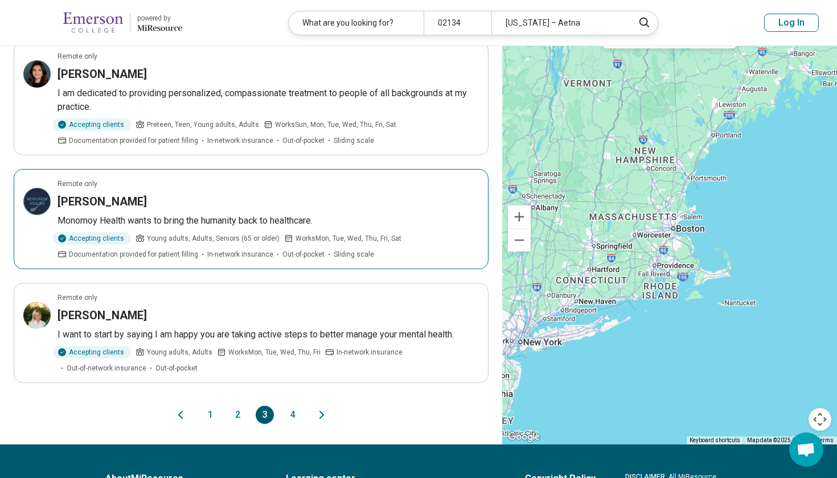
scroll to position [963, 0]
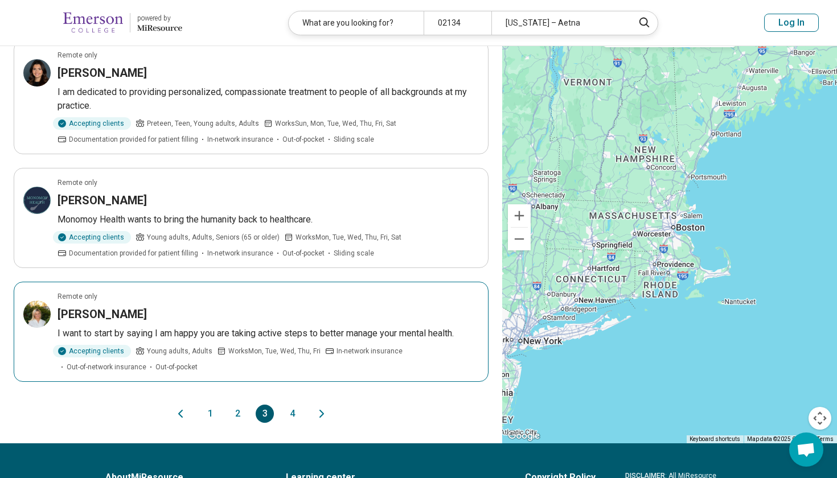
click at [321, 307] on article "Remote only Michelle Cresta I want to start by saying I am happy you are taking…" at bounding box center [251, 332] width 475 height 100
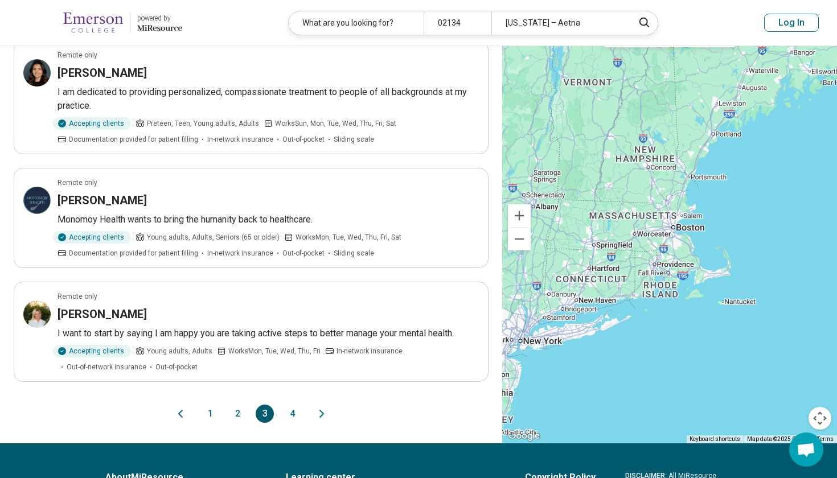
click at [287, 405] on button "4" at bounding box center [292, 414] width 18 height 18
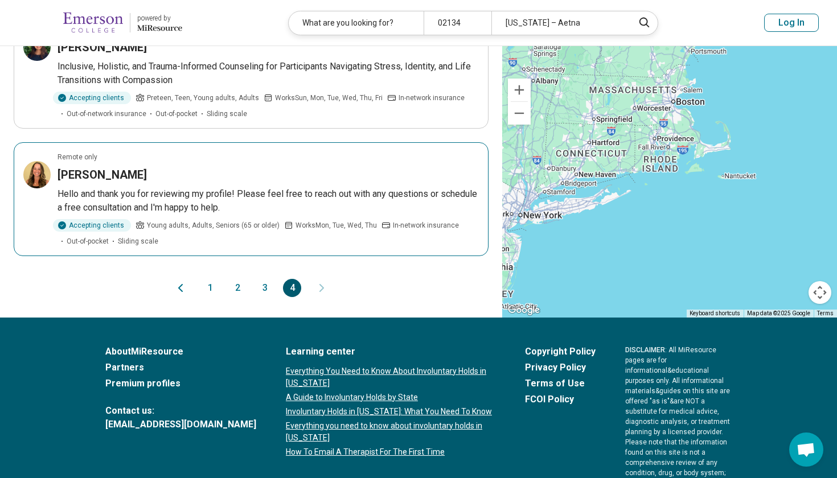
scroll to position [259, 1]
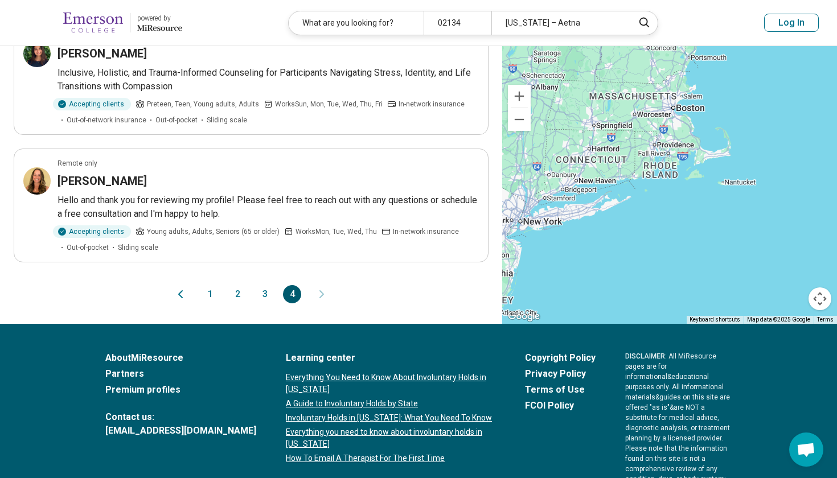
click at [211, 299] on button "1" at bounding box center [210, 294] width 18 height 18
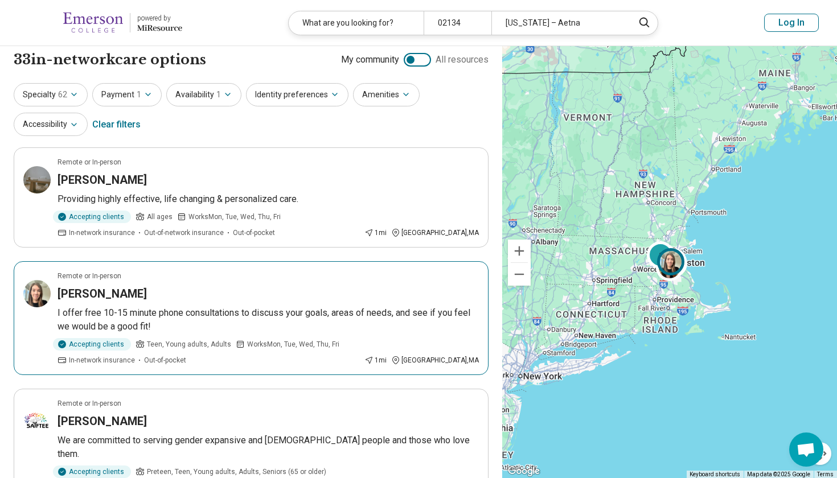
scroll to position [7, 0]
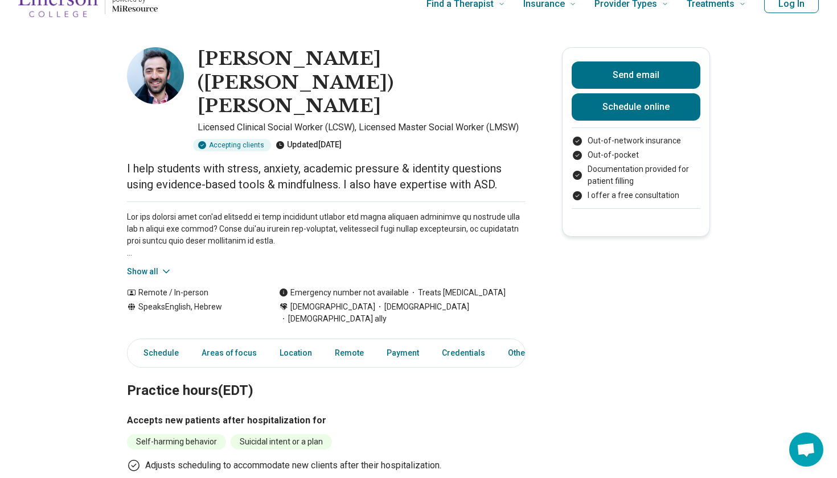
scroll to position [19, 0]
click at [150, 266] on button "Show all" at bounding box center [149, 272] width 45 height 12
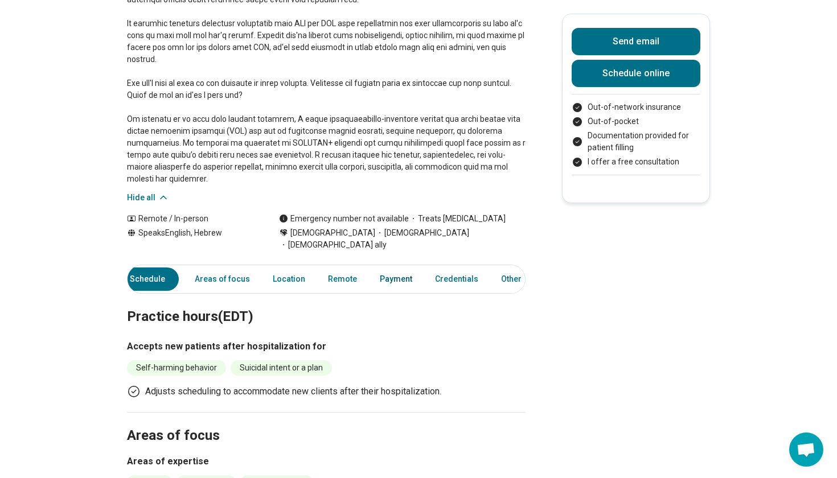
scroll to position [0, 13]
click at [396, 268] on link "Payment" at bounding box center [396, 279] width 46 height 23
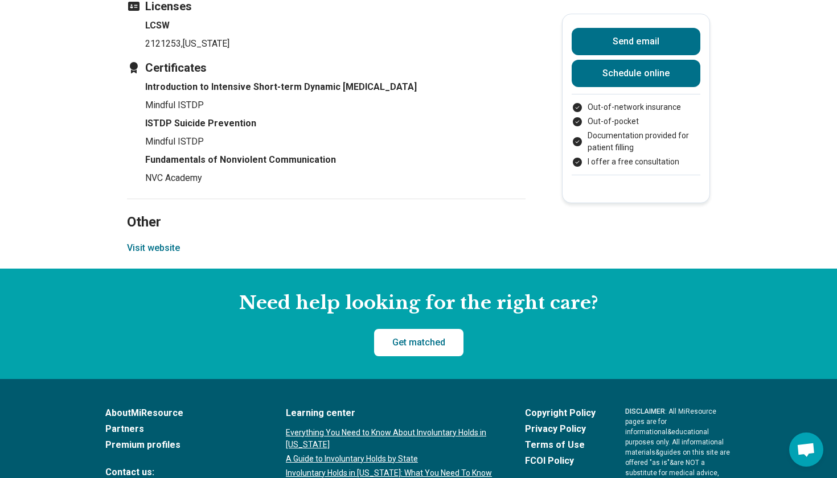
scroll to position [1397, 0]
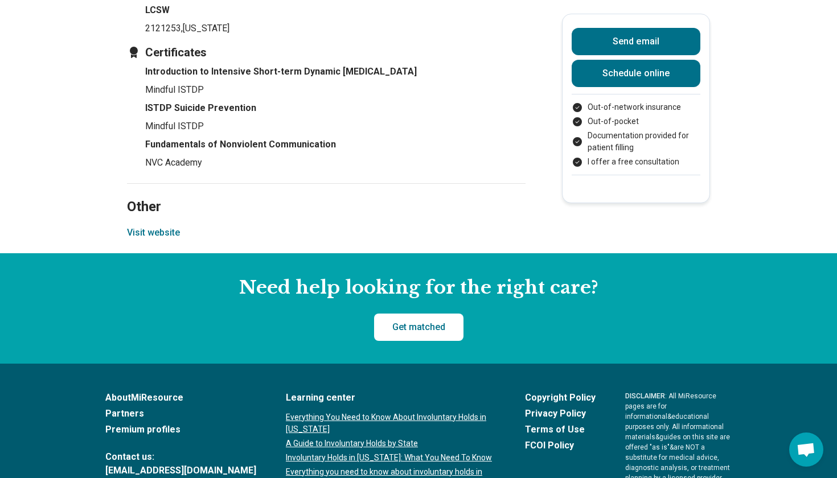
click at [149, 226] on button "Visit website" at bounding box center [153, 233] width 53 height 14
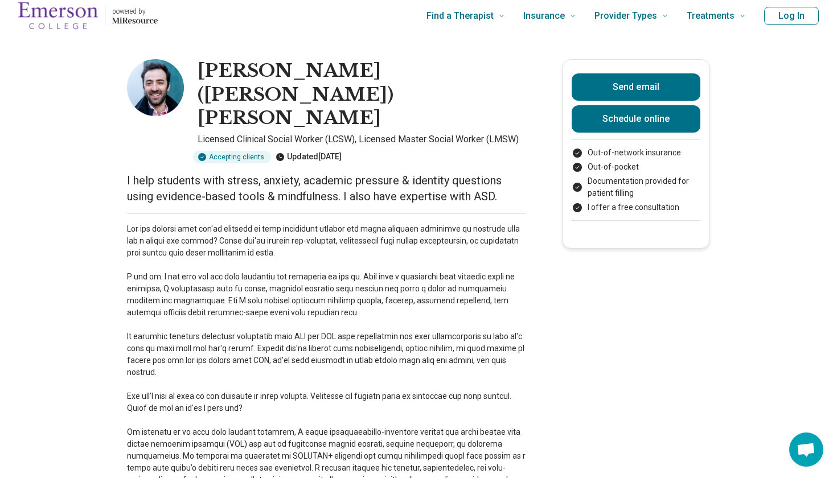
scroll to position [2, 0]
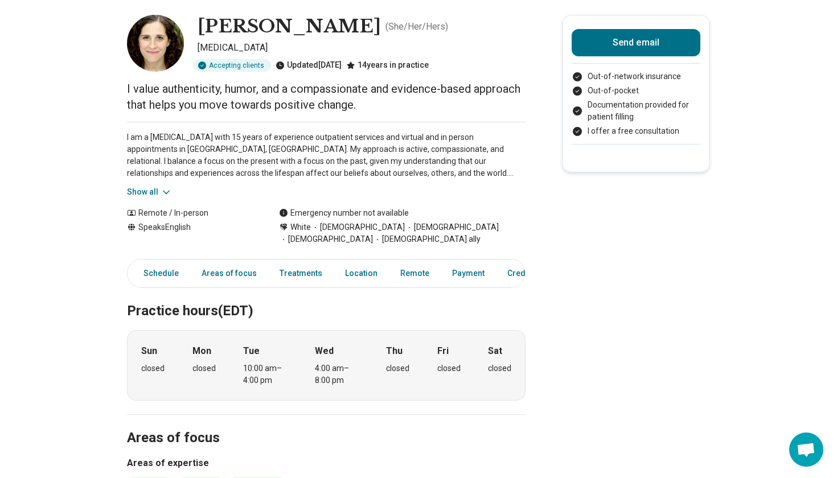
scroll to position [52, 0]
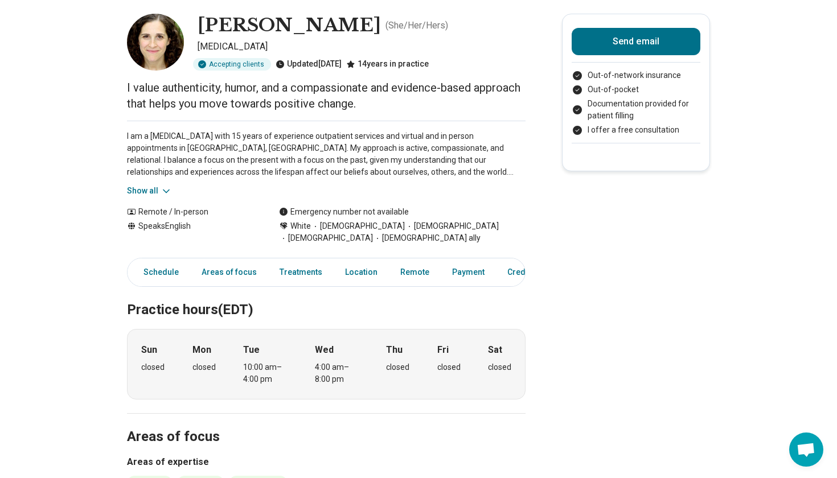
click at [168, 188] on icon at bounding box center [166, 191] width 11 height 11
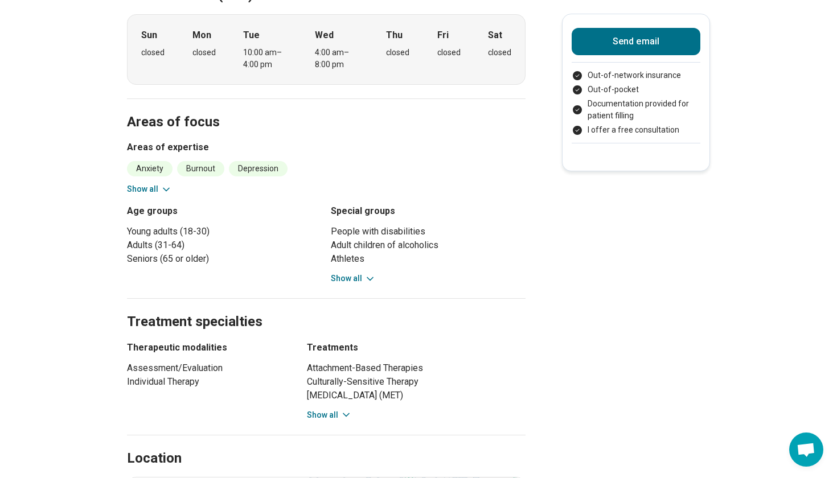
scroll to position [453, 0]
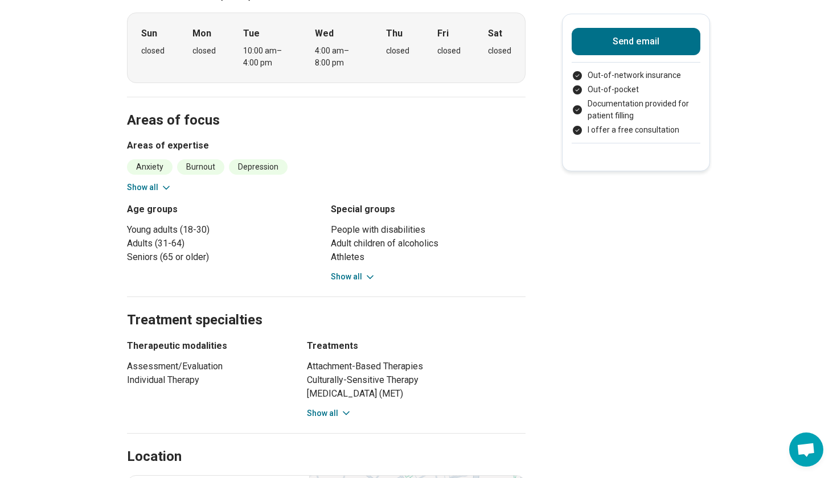
click at [336, 276] on button "Show all" at bounding box center [353, 277] width 45 height 12
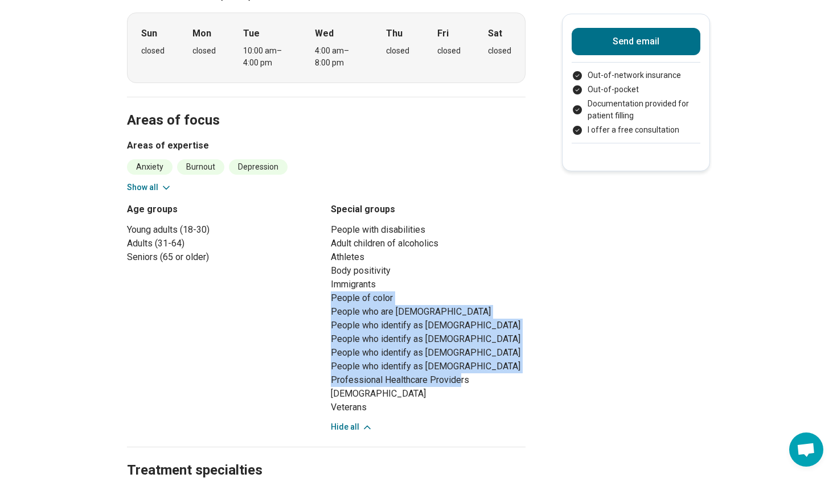
drag, startPoint x: 331, startPoint y: 300, endPoint x: 460, endPoint y: 377, distance: 150.7
click at [460, 377] on ul "People with disabilities Adult children of alcoholics Athletes Body positivity …" at bounding box center [428, 318] width 195 height 191
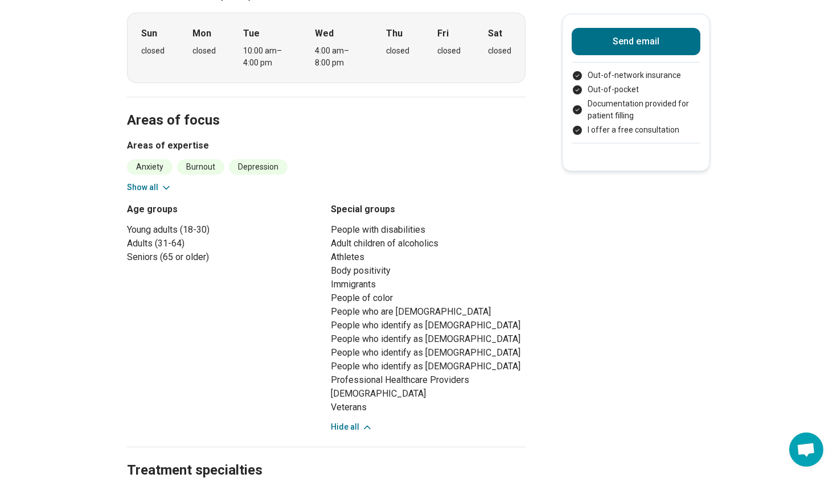
click at [481, 383] on li "Professional Healthcare Providers" at bounding box center [428, 380] width 195 height 14
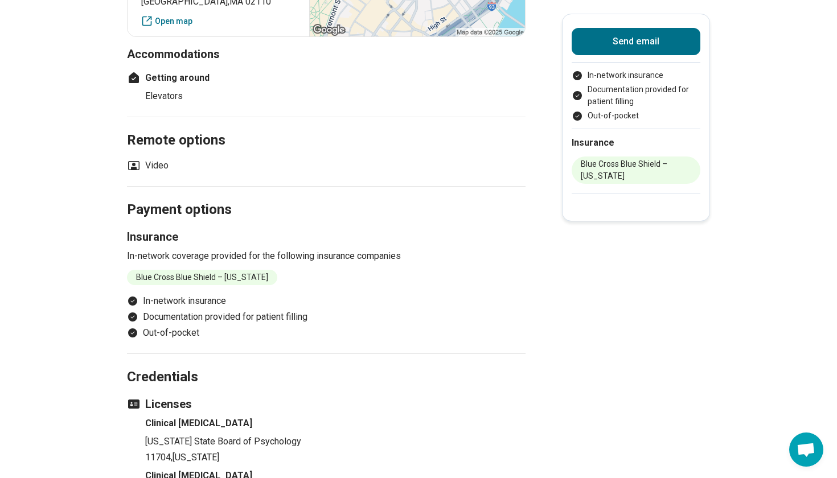
scroll to position [660, 0]
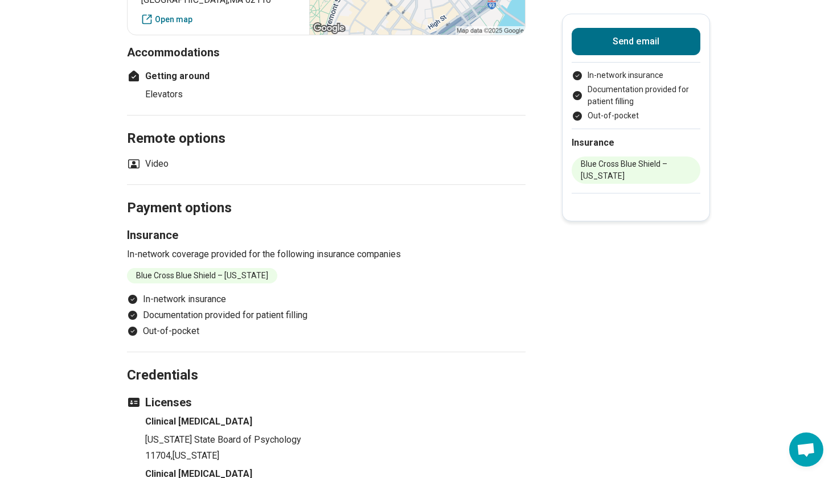
click at [237, 268] on li "Blue Cross Blue Shield – [US_STATE]" at bounding box center [202, 275] width 150 height 15
drag, startPoint x: 291, startPoint y: 258, endPoint x: 153, endPoint y: 258, distance: 138.4
click at [153, 268] on ul "Blue Cross Blue Shield – [US_STATE]" at bounding box center [326, 275] width 399 height 15
click at [152, 268] on li "Blue Cross Blue Shield – [US_STATE]" at bounding box center [202, 275] width 150 height 15
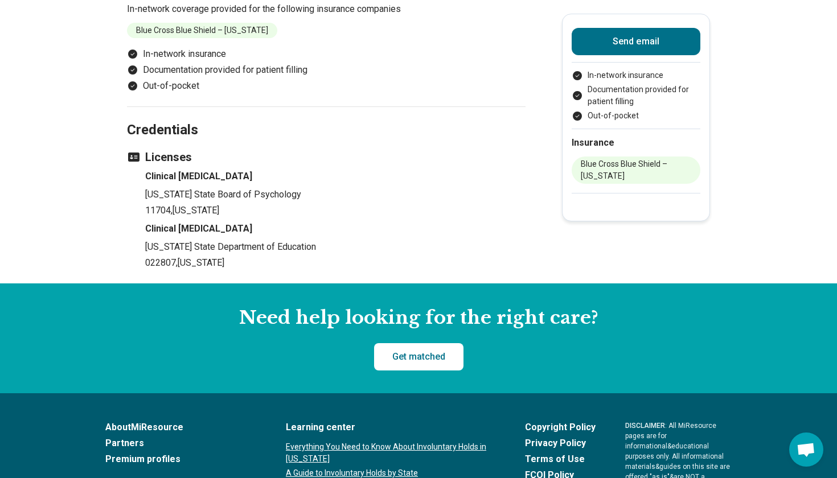
scroll to position [905, 0]
click at [598, 170] on li "Blue Cross Blue Shield – [US_STATE]" at bounding box center [636, 170] width 129 height 27
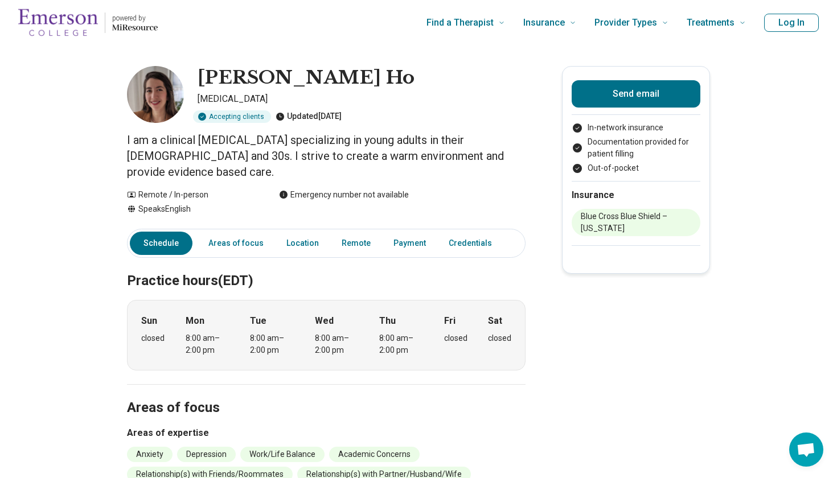
scroll to position [0, 0]
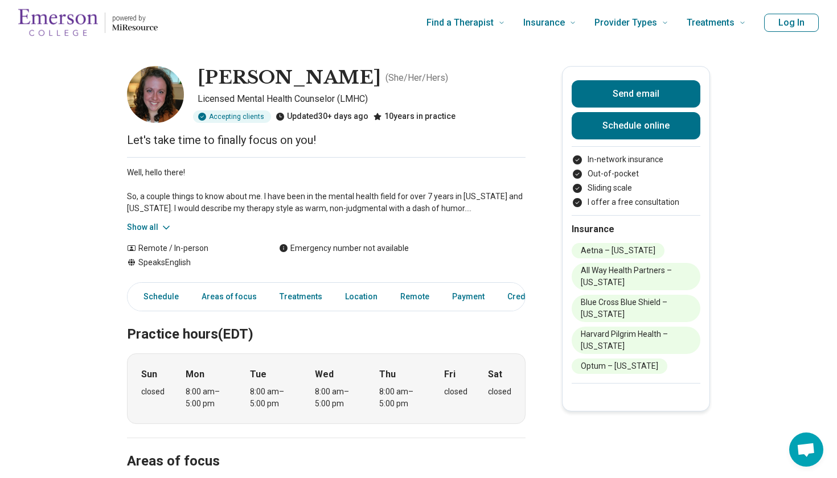
click at [161, 222] on icon at bounding box center [166, 227] width 11 height 11
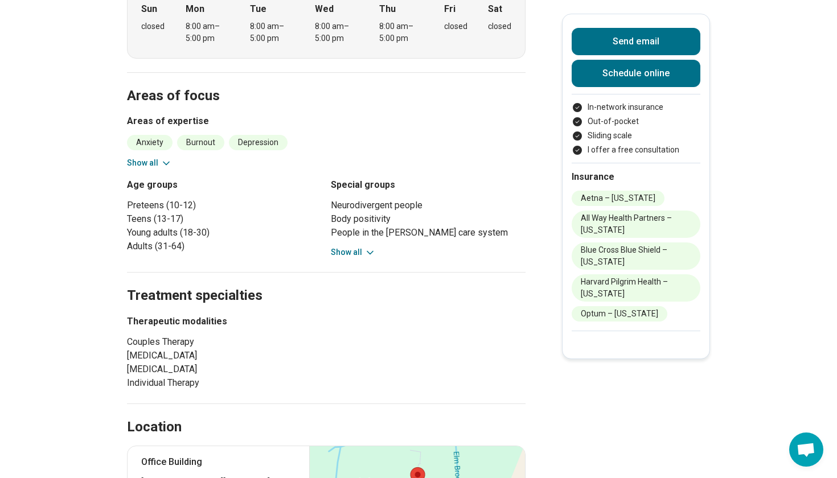
scroll to position [502, 0]
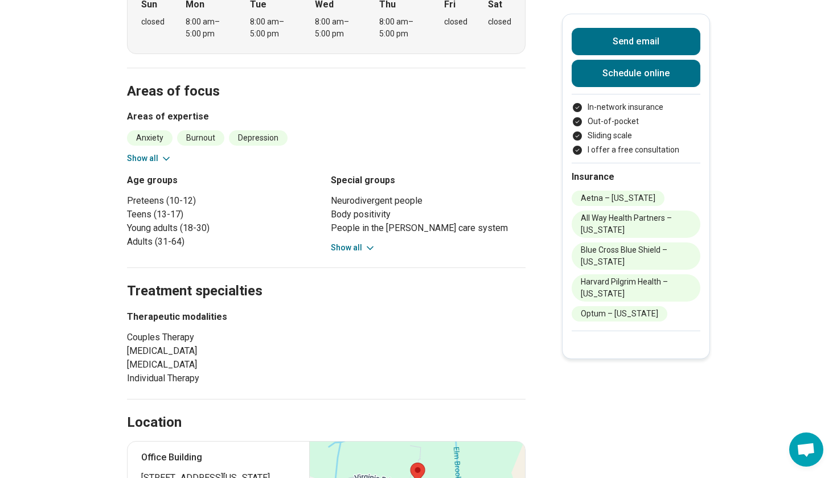
click at [359, 248] on button "Show all" at bounding box center [353, 248] width 45 height 12
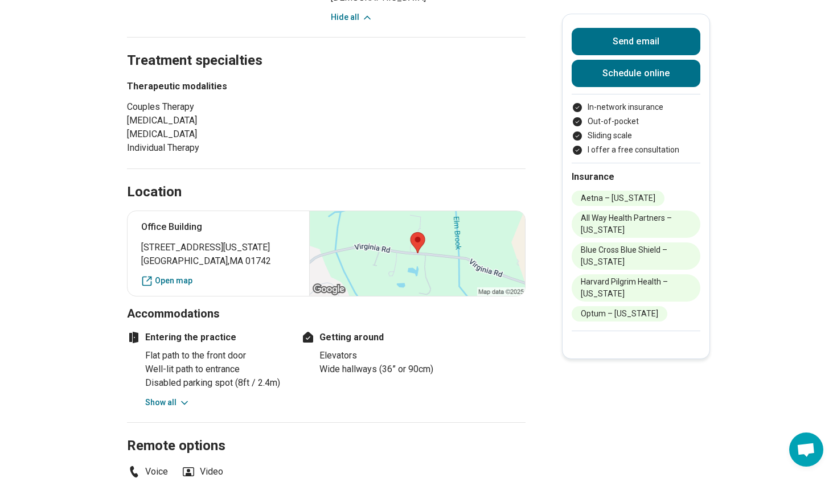
scroll to position [822, 0]
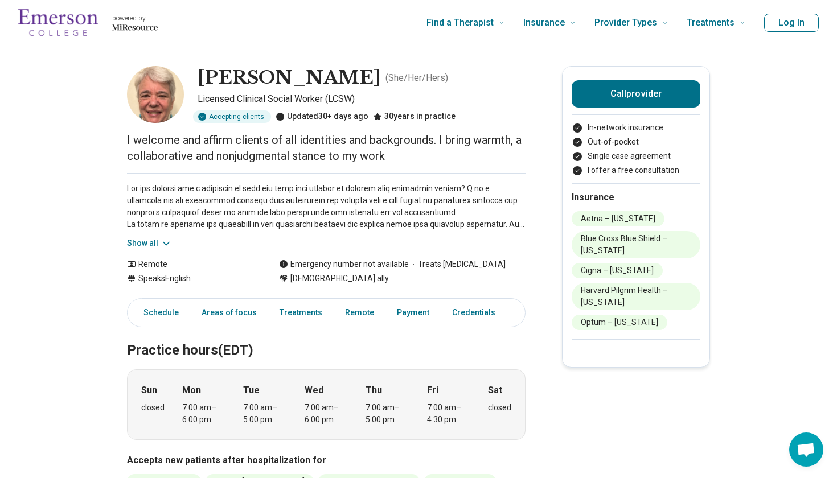
click at [151, 248] on button "Show all" at bounding box center [149, 243] width 45 height 12
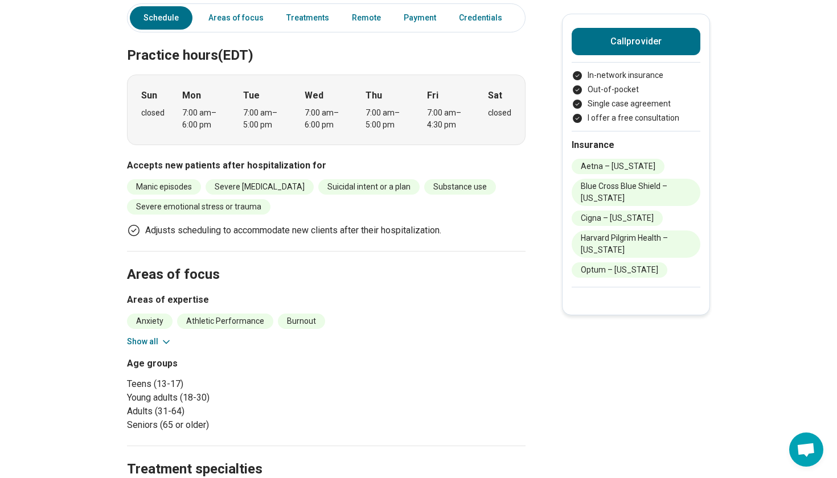
scroll to position [404, 0]
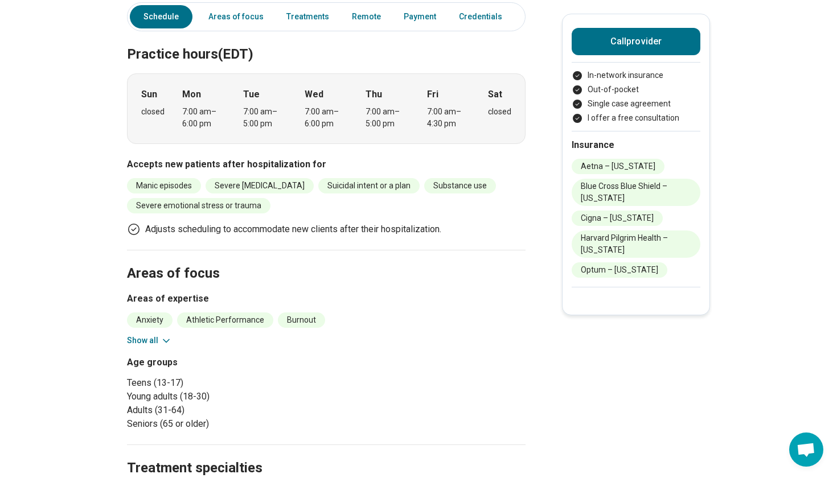
click at [164, 340] on icon at bounding box center [166, 340] width 11 height 11
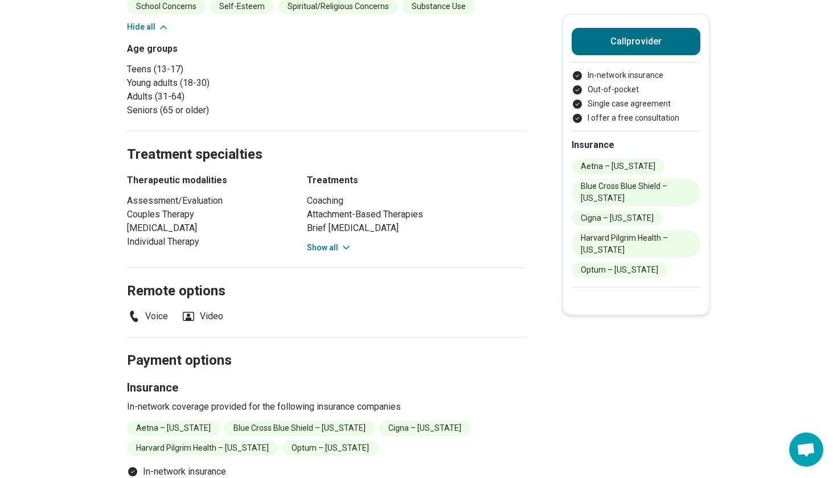
scroll to position [996, 0]
click at [340, 247] on icon at bounding box center [345, 248] width 11 height 11
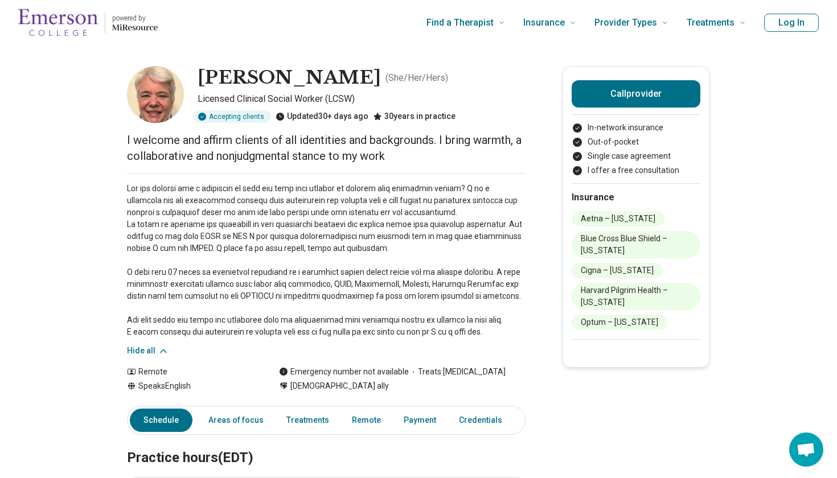
scroll to position [5, 0]
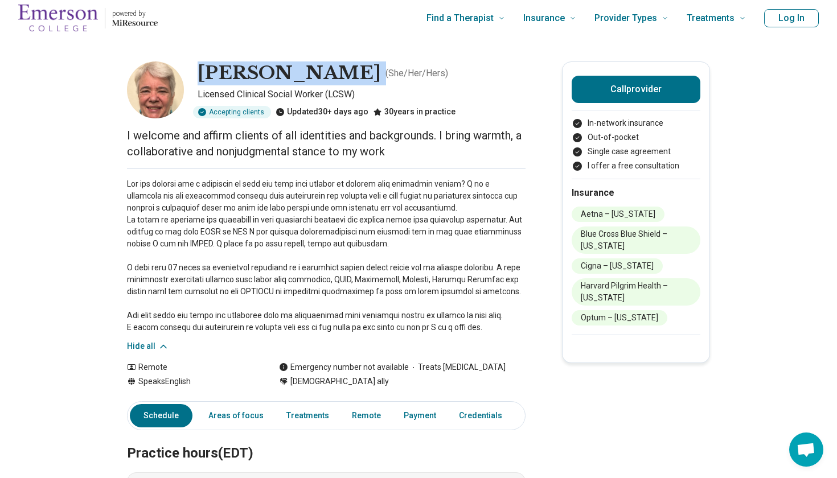
drag, startPoint x: 200, startPoint y: 70, endPoint x: 369, endPoint y: 64, distance: 169.2
click at [369, 64] on div "[PERSON_NAME] ( She/Her/Hers )" at bounding box center [362, 73] width 328 height 24
copy h1 "[PERSON_NAME]"
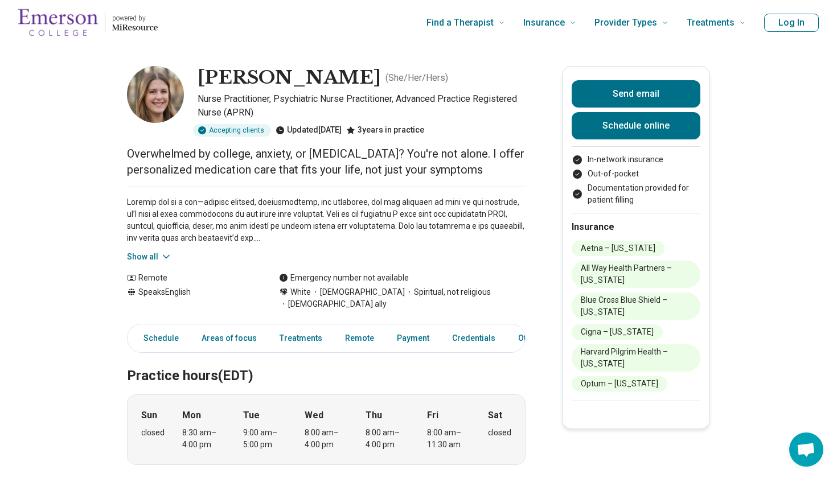
click at [148, 259] on button "Show all" at bounding box center [149, 257] width 45 height 12
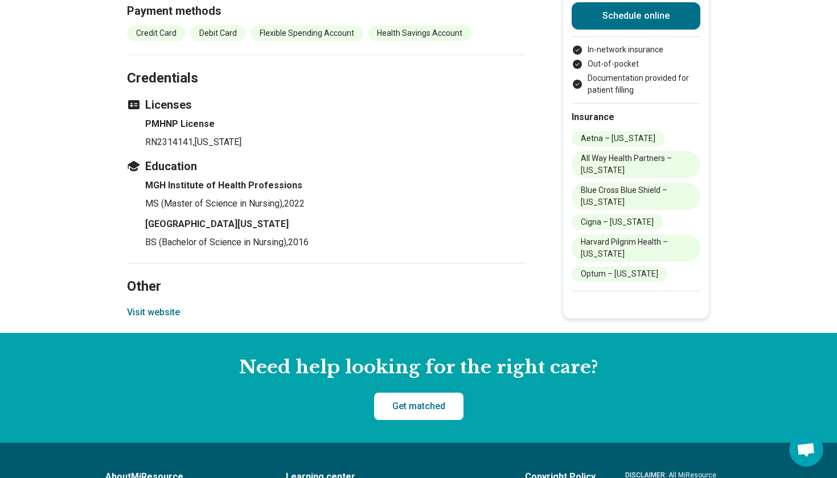
scroll to position [1238, 0]
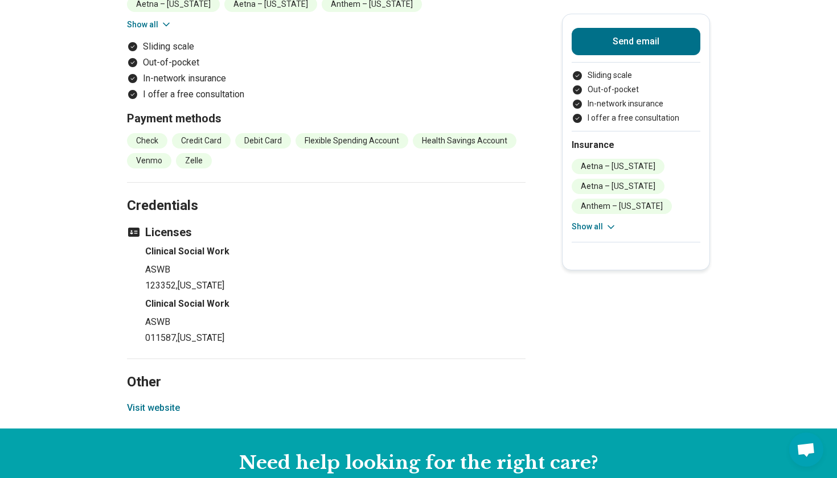
scroll to position [931, 0]
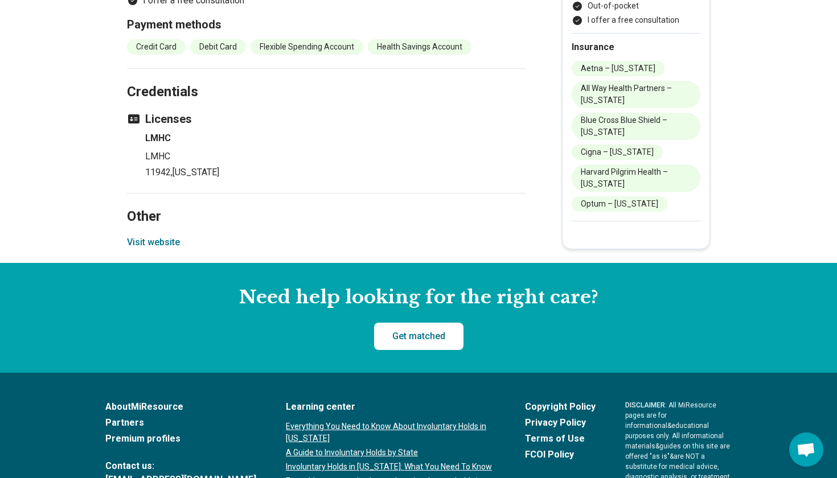
scroll to position [906, 0]
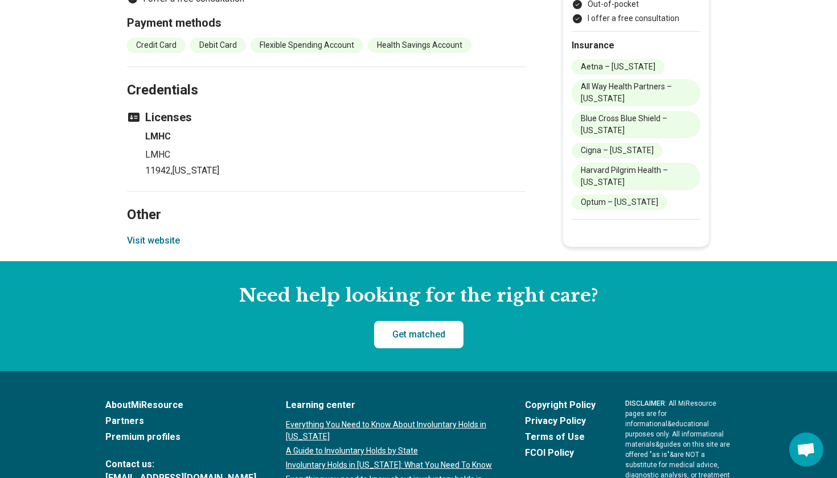
click at [162, 240] on button "Visit website" at bounding box center [153, 241] width 53 height 14
